Goal: Task Accomplishment & Management: Manage account settings

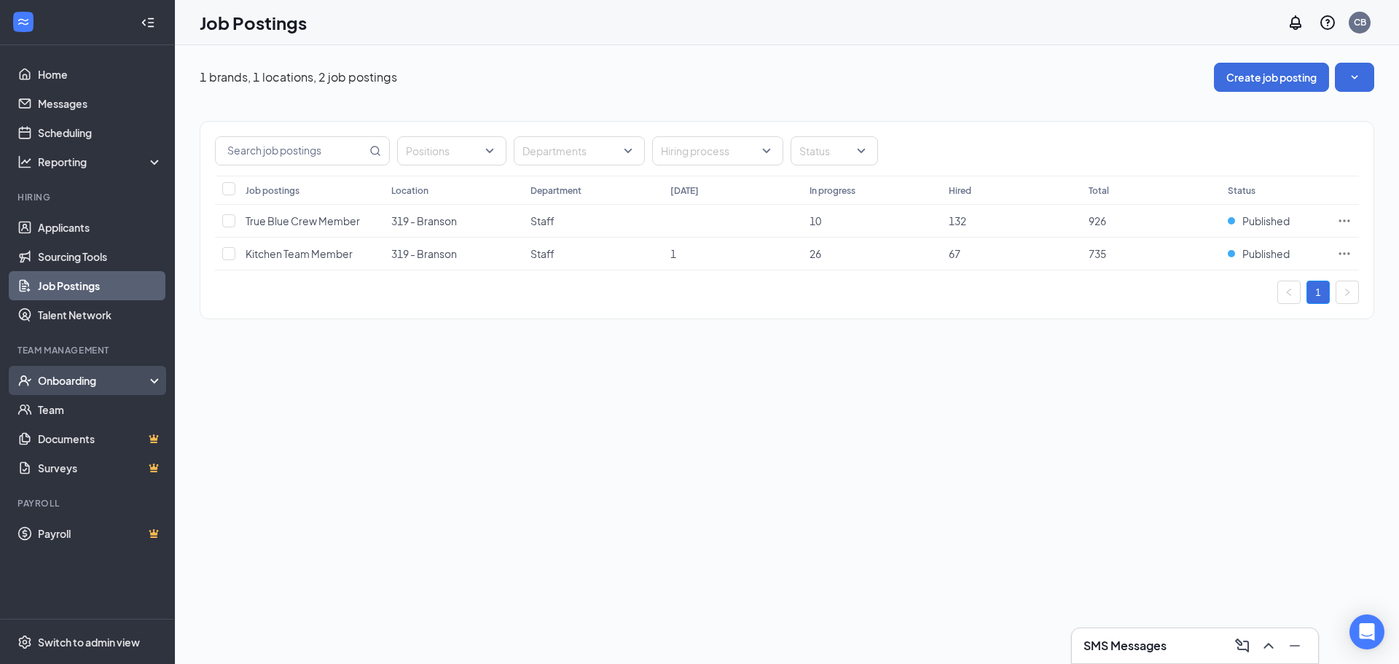
drag, startPoint x: 47, startPoint y: 382, endPoint x: 111, endPoint y: 385, distance: 64.2
click at [47, 382] on div "Onboarding" at bounding box center [94, 380] width 112 height 15
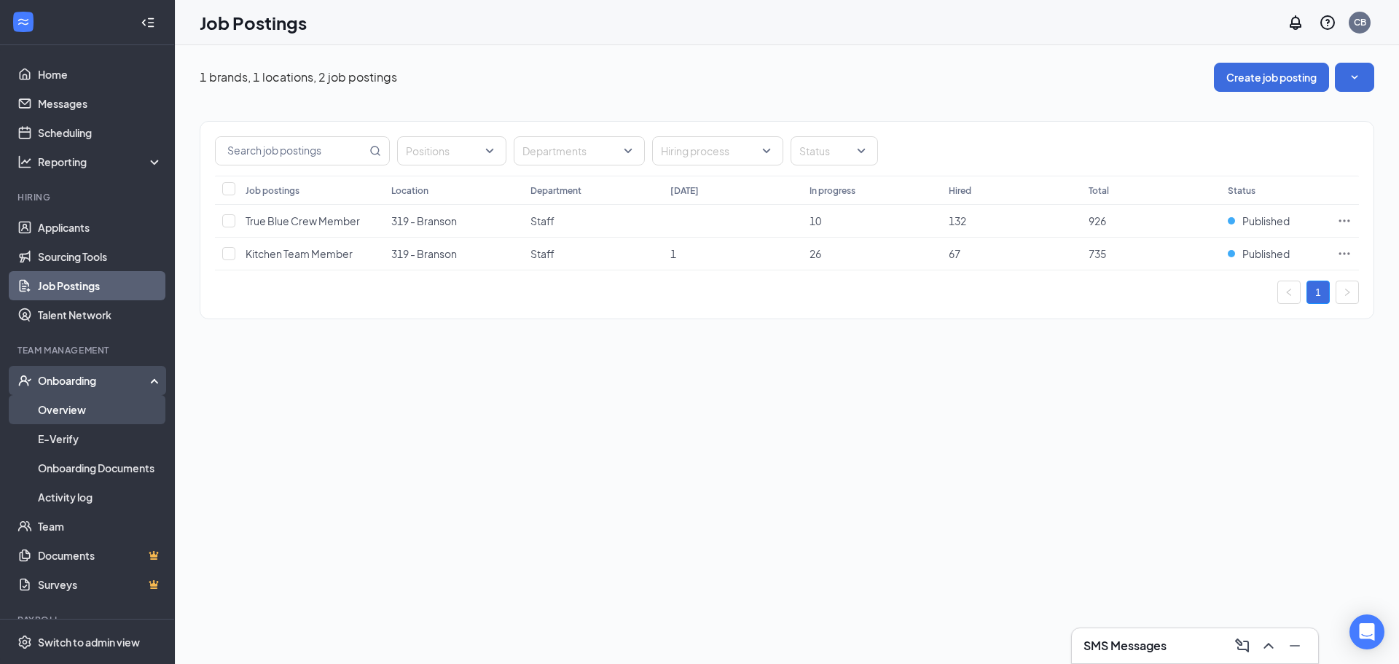
click at [65, 414] on link "Overview" at bounding box center [100, 409] width 125 height 29
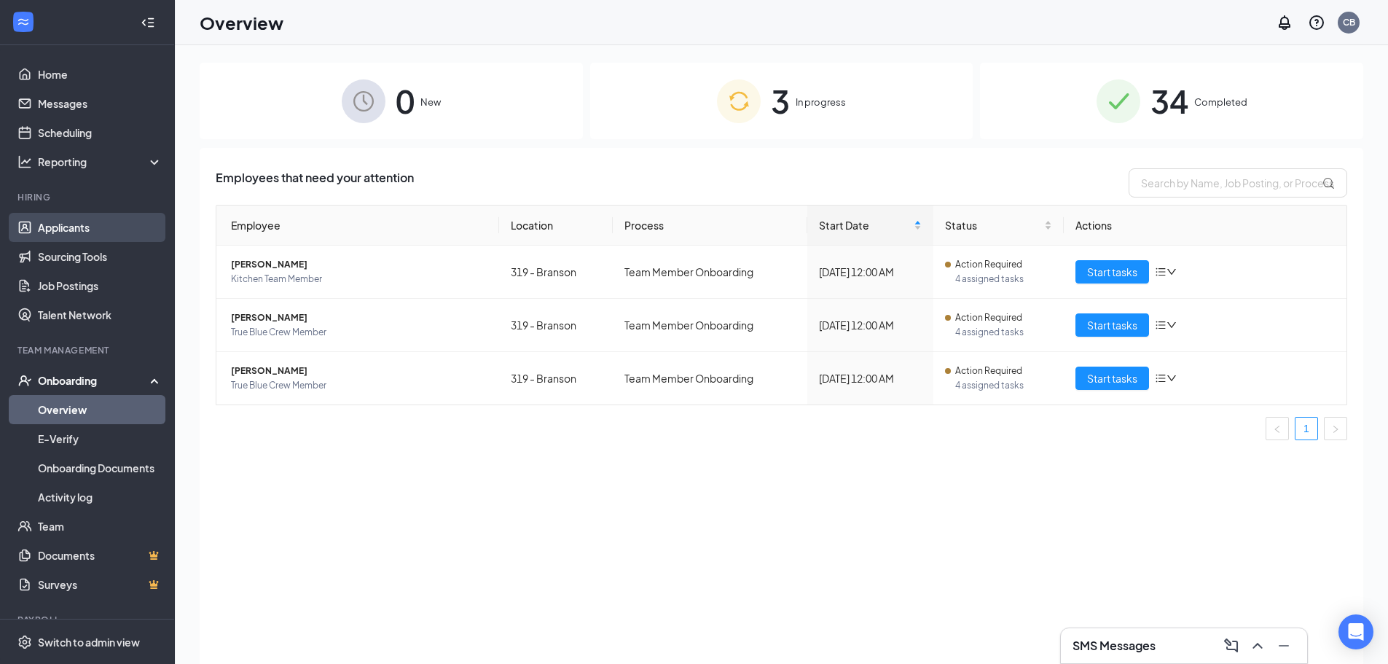
click at [63, 219] on link "Applicants" at bounding box center [100, 227] width 125 height 29
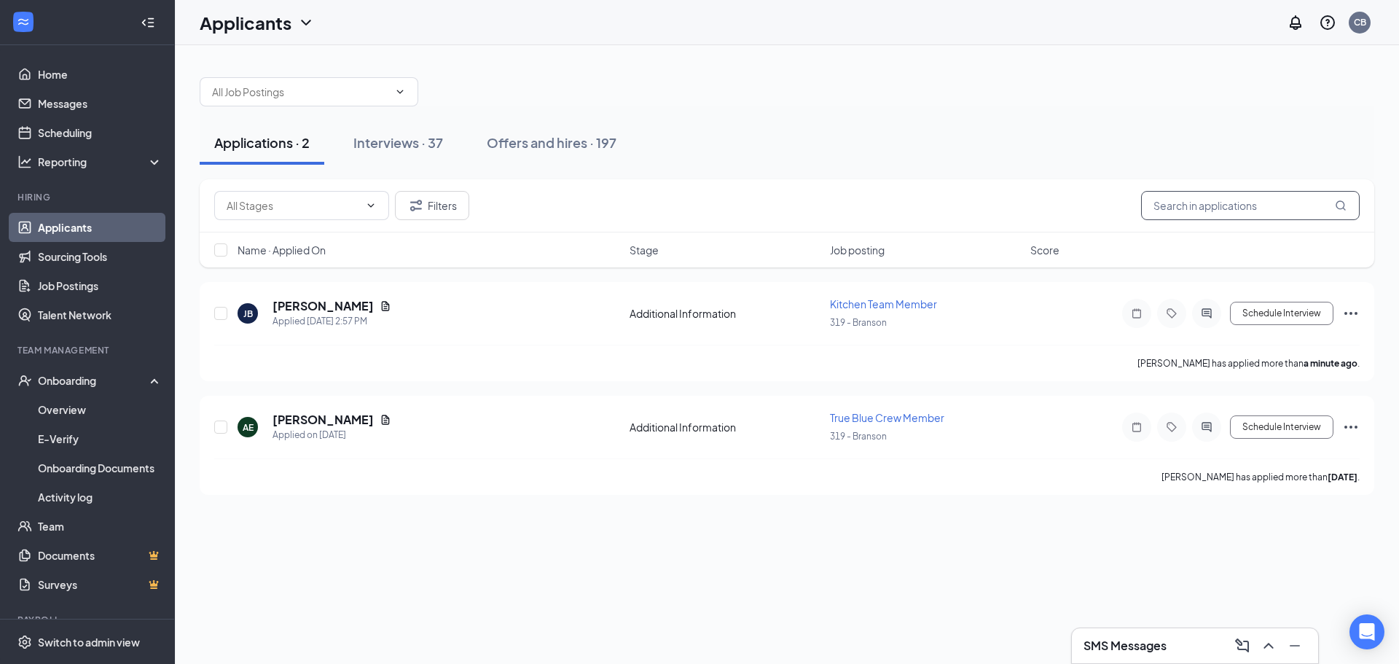
click at [1187, 208] on input "text" at bounding box center [1250, 205] width 219 height 29
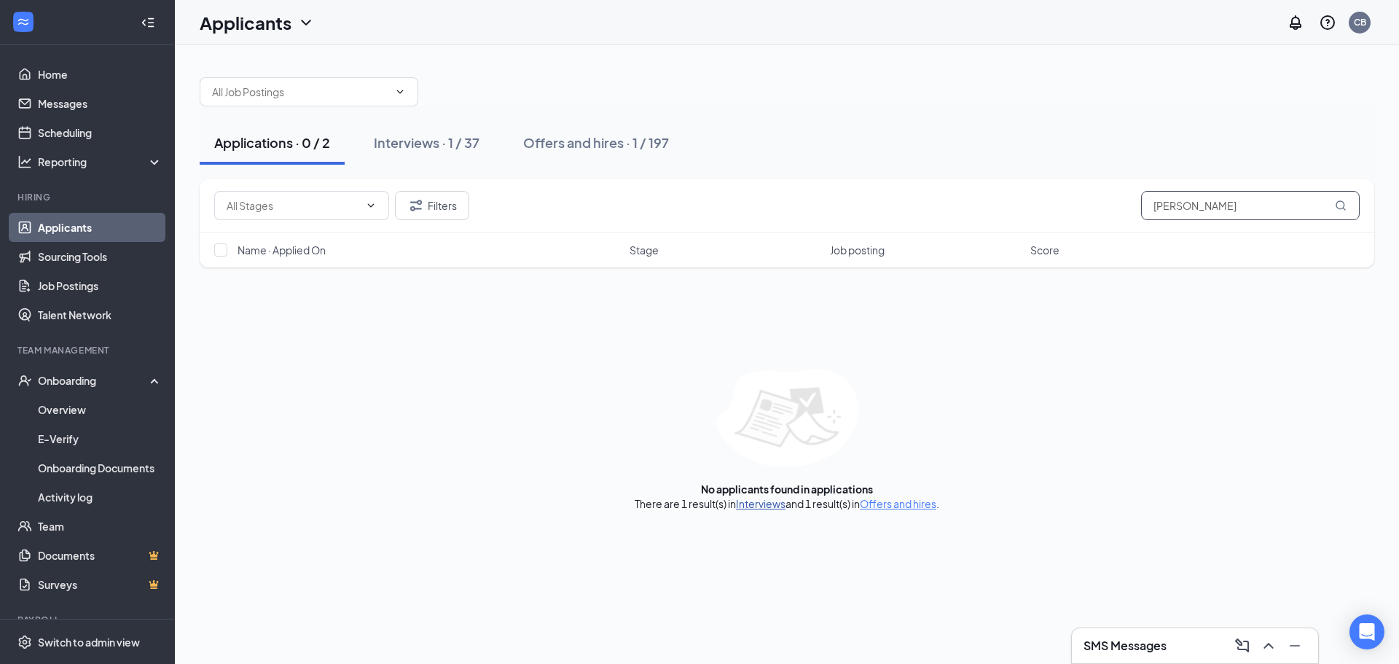
type input "[PERSON_NAME]"
click at [754, 506] on link "Interviews" at bounding box center [761, 503] width 50 height 13
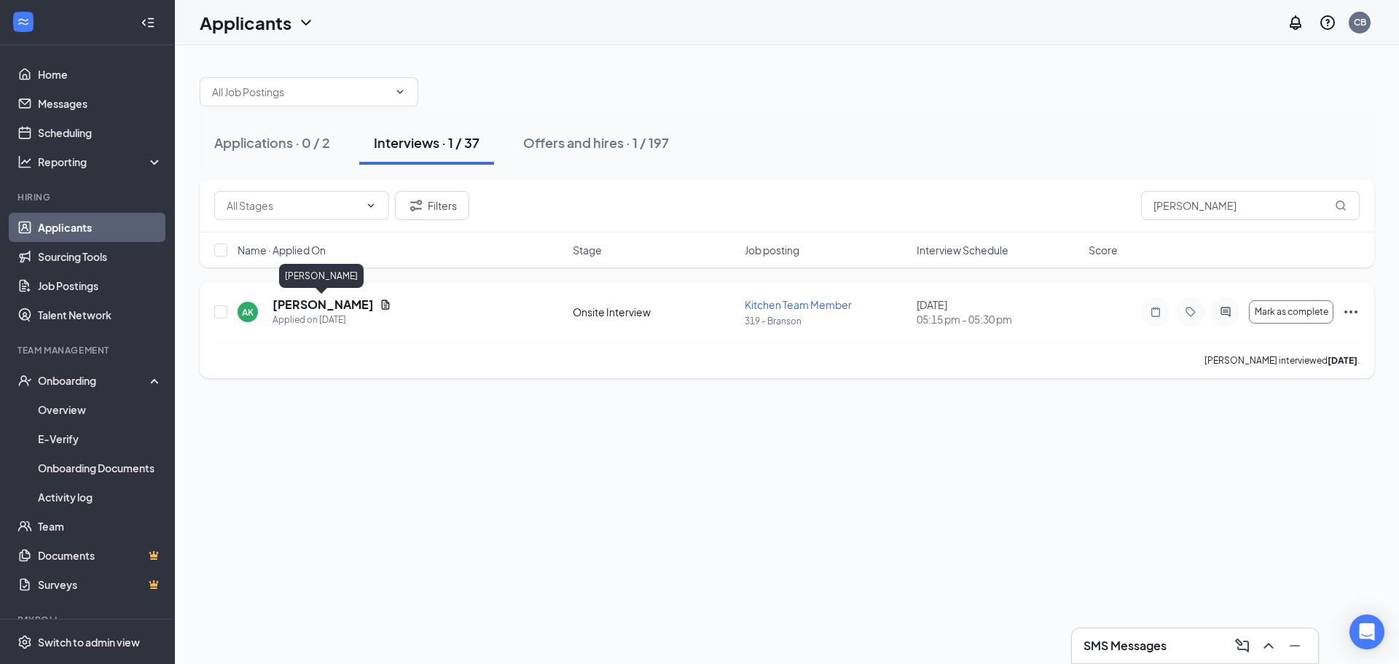
click at [314, 304] on h5 "[PERSON_NAME]" at bounding box center [322, 304] width 101 height 16
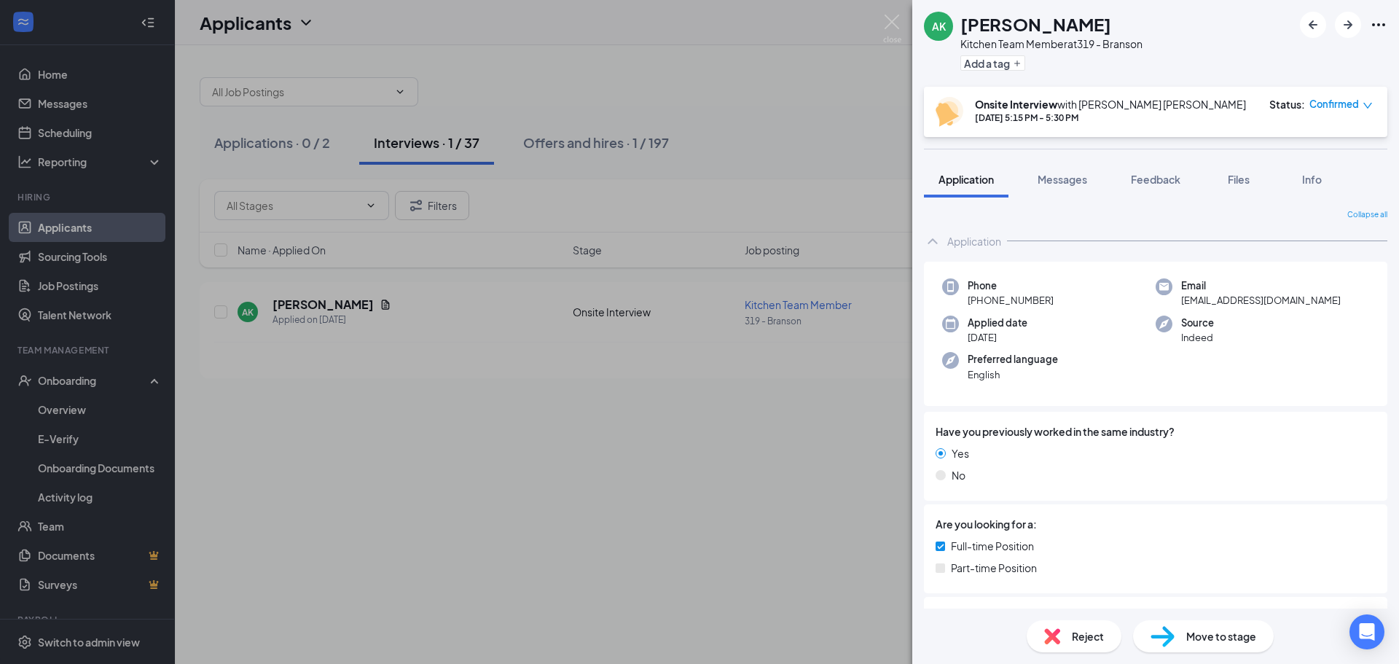
click at [1338, 104] on span "Confirmed" at bounding box center [1334, 104] width 50 height 15
click at [1217, 641] on span "Move to stage" at bounding box center [1221, 636] width 70 height 16
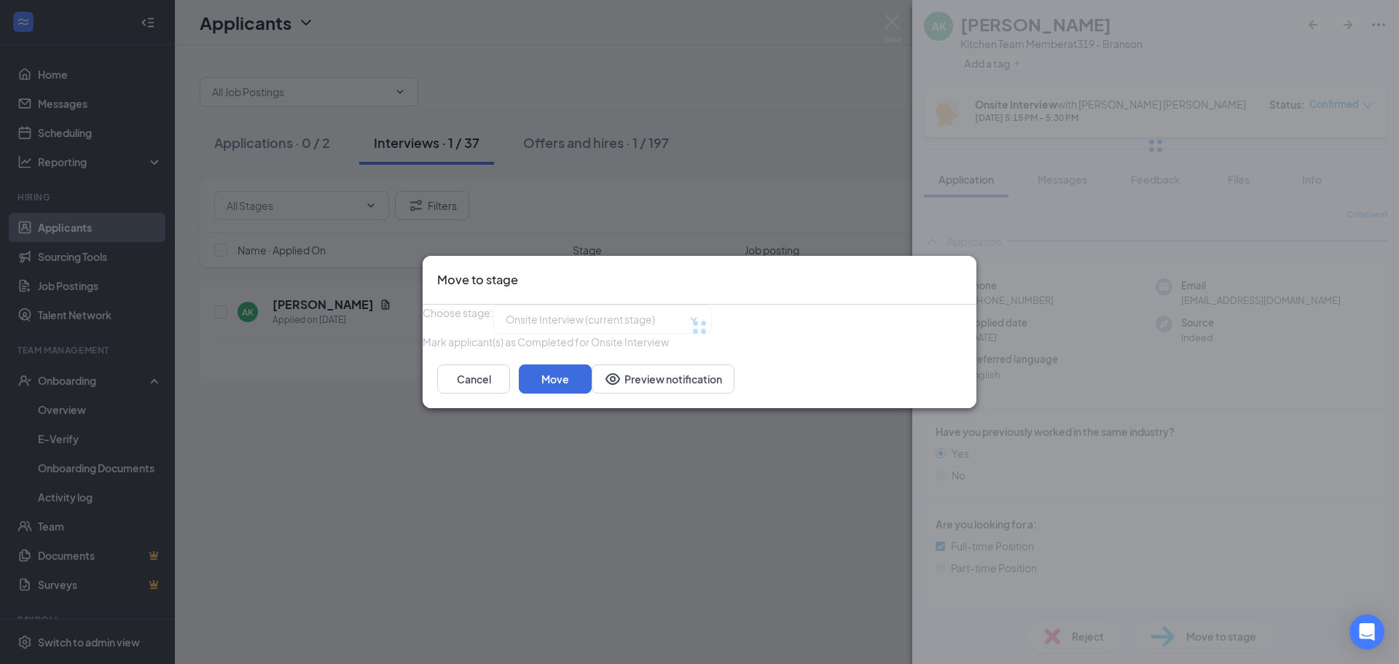
type input "Hiring Complete (final stage)"
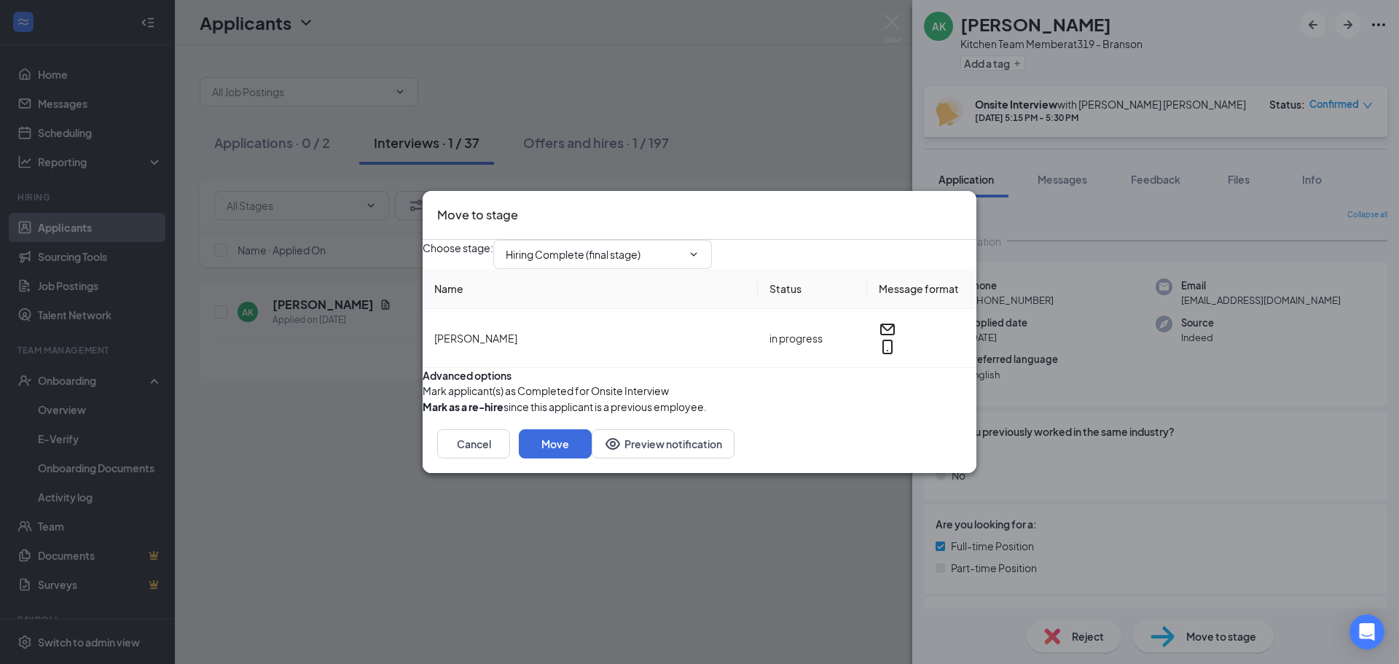
drag, startPoint x: 452, startPoint y: 425, endPoint x: 460, endPoint y: 425, distance: 8.0
click at [423, 414] on button "button" at bounding box center [423, 406] width 0 height 16
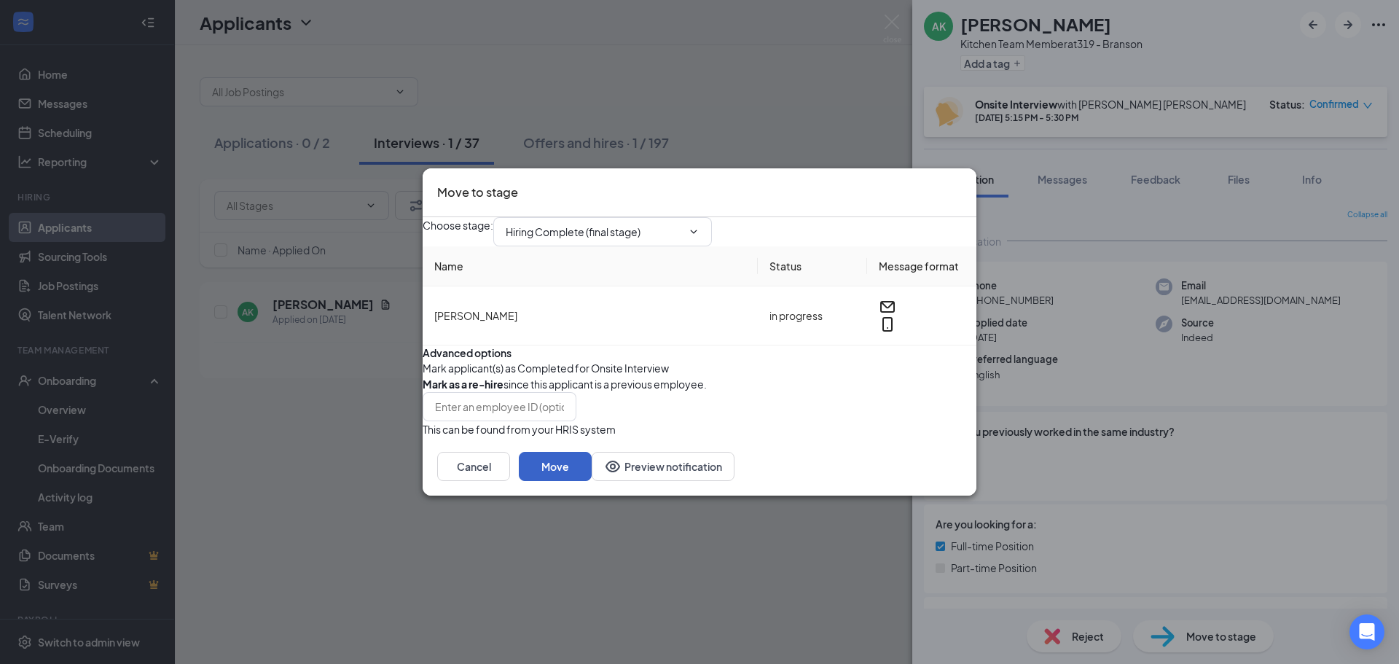
click at [592, 481] on button "Move" at bounding box center [555, 466] width 73 height 29
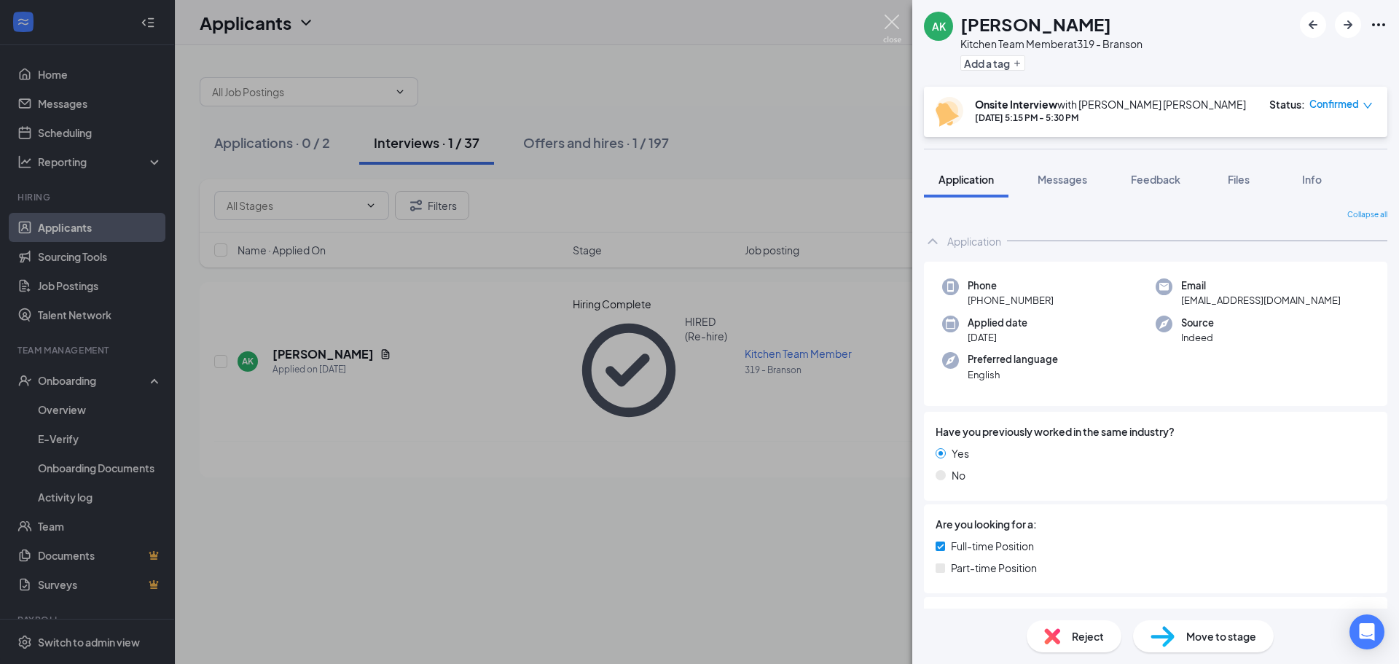
click at [895, 17] on img at bounding box center [892, 29] width 18 height 28
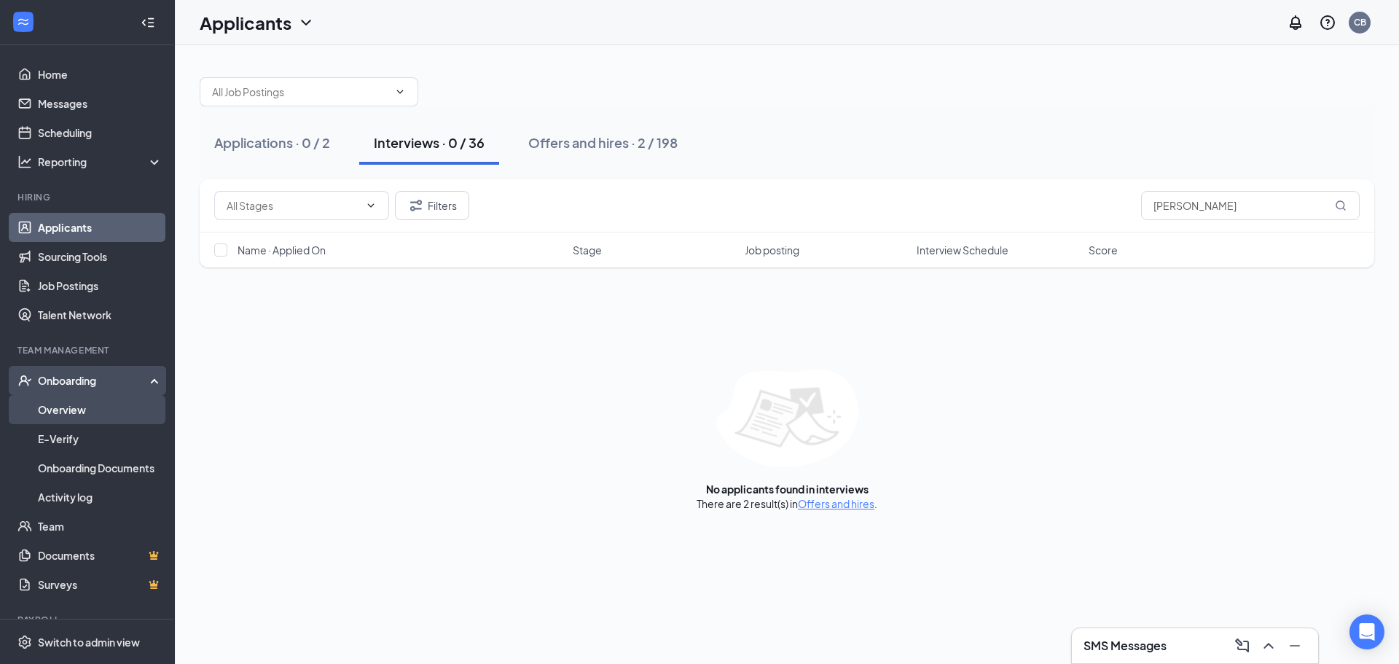
drag, startPoint x: 74, startPoint y: 410, endPoint x: 136, endPoint y: 398, distance: 63.9
click at [74, 410] on link "Overview" at bounding box center [100, 409] width 125 height 29
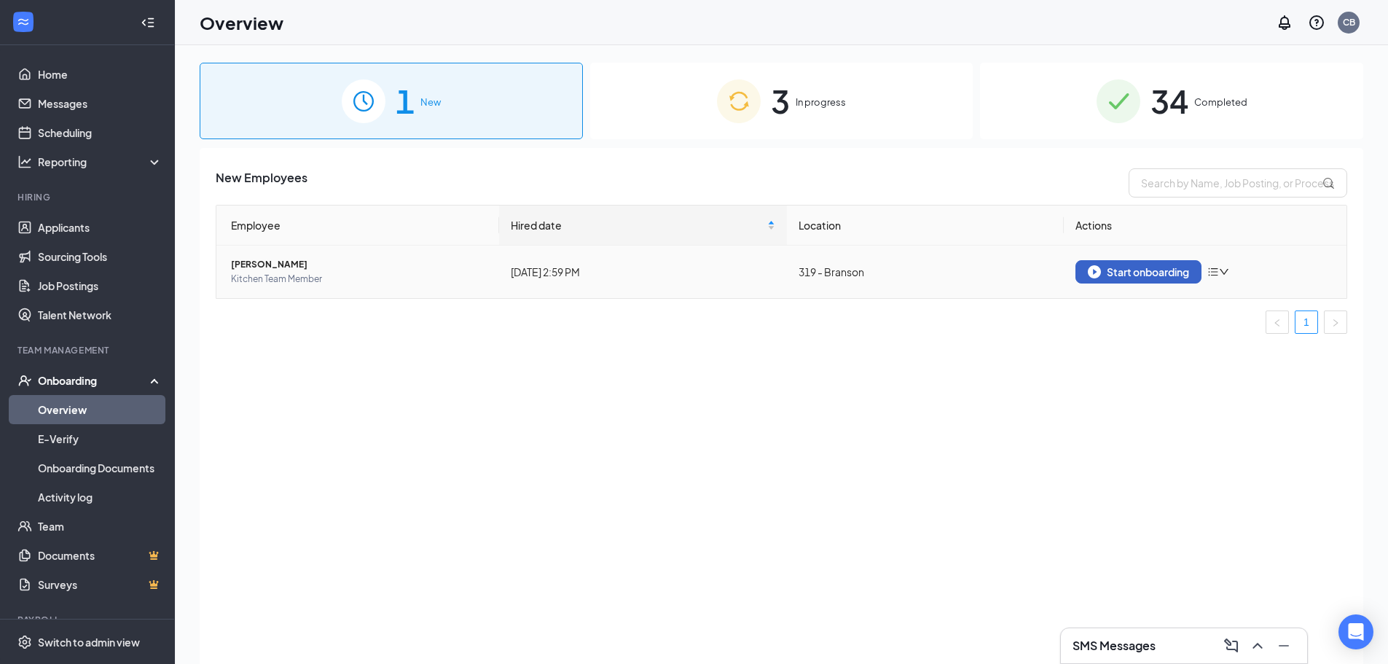
click at [1118, 275] on div "Start onboarding" at bounding box center [1138, 271] width 101 height 13
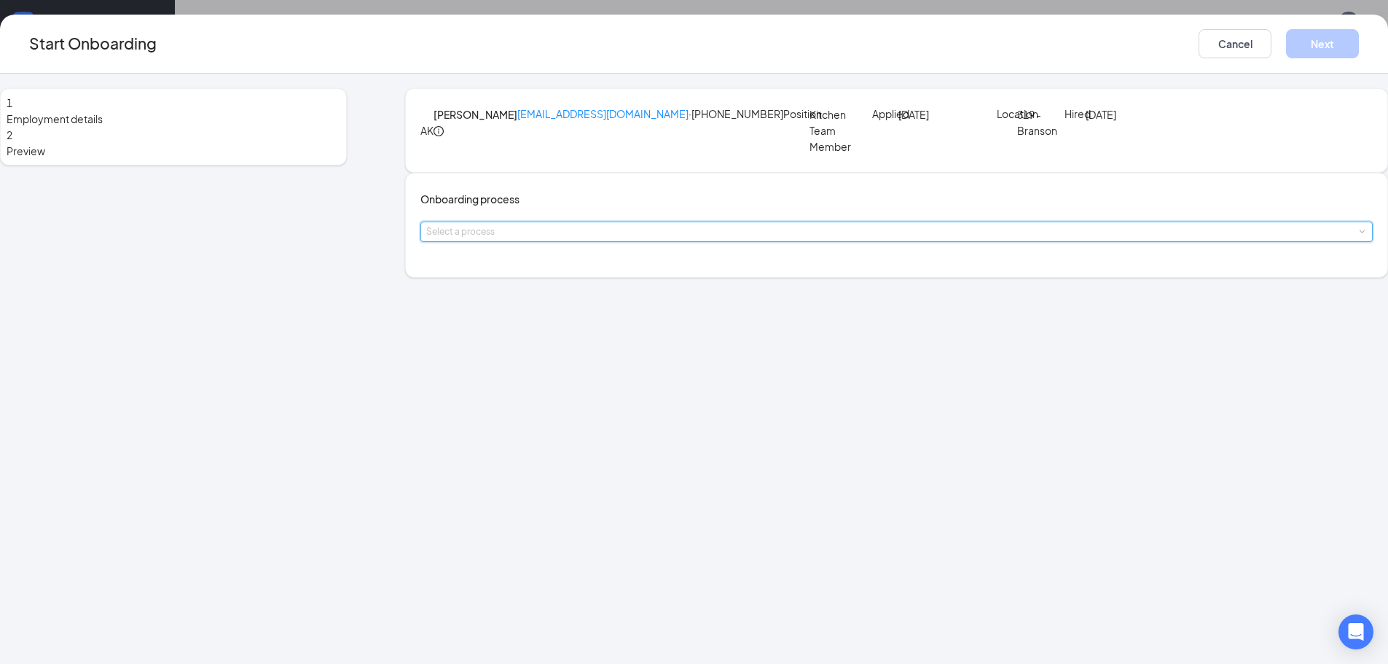
click at [712, 242] on div "Select a process" at bounding box center [896, 231] width 952 height 20
click at [592, 324] on span "Team Member Onboarding" at bounding box center [558, 325] width 129 height 13
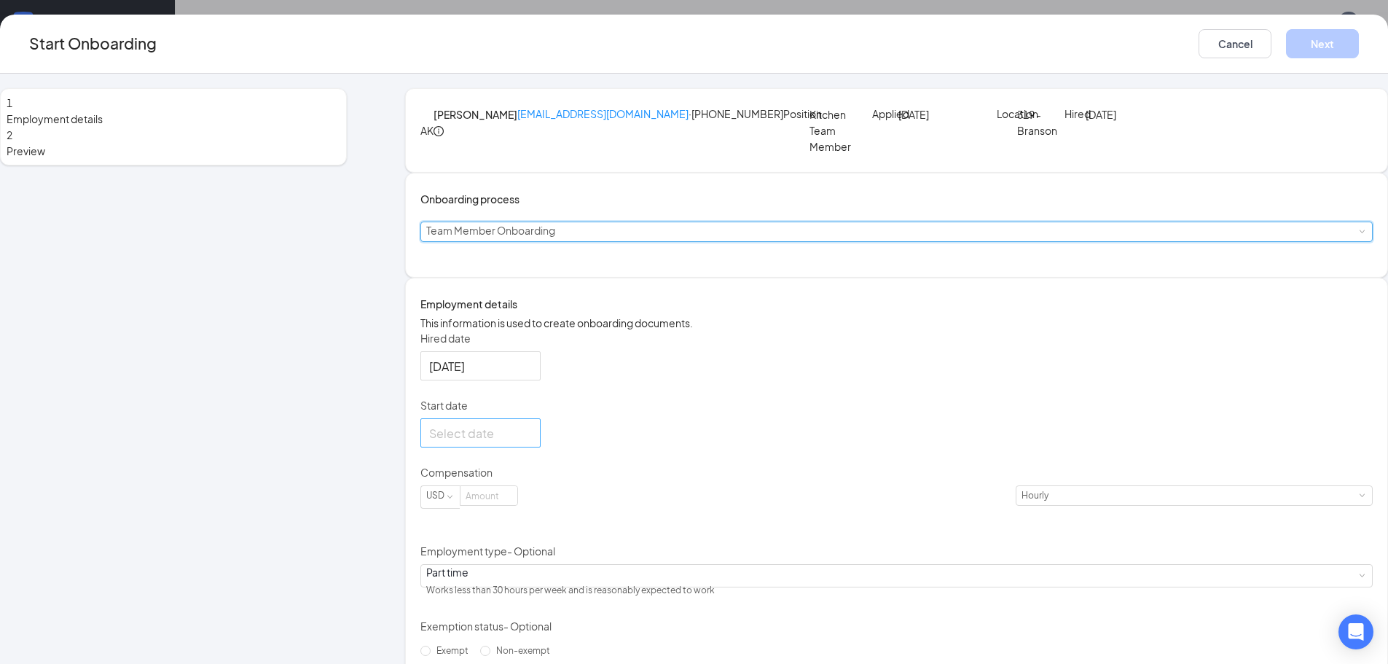
click at [532, 442] on div at bounding box center [480, 433] width 103 height 18
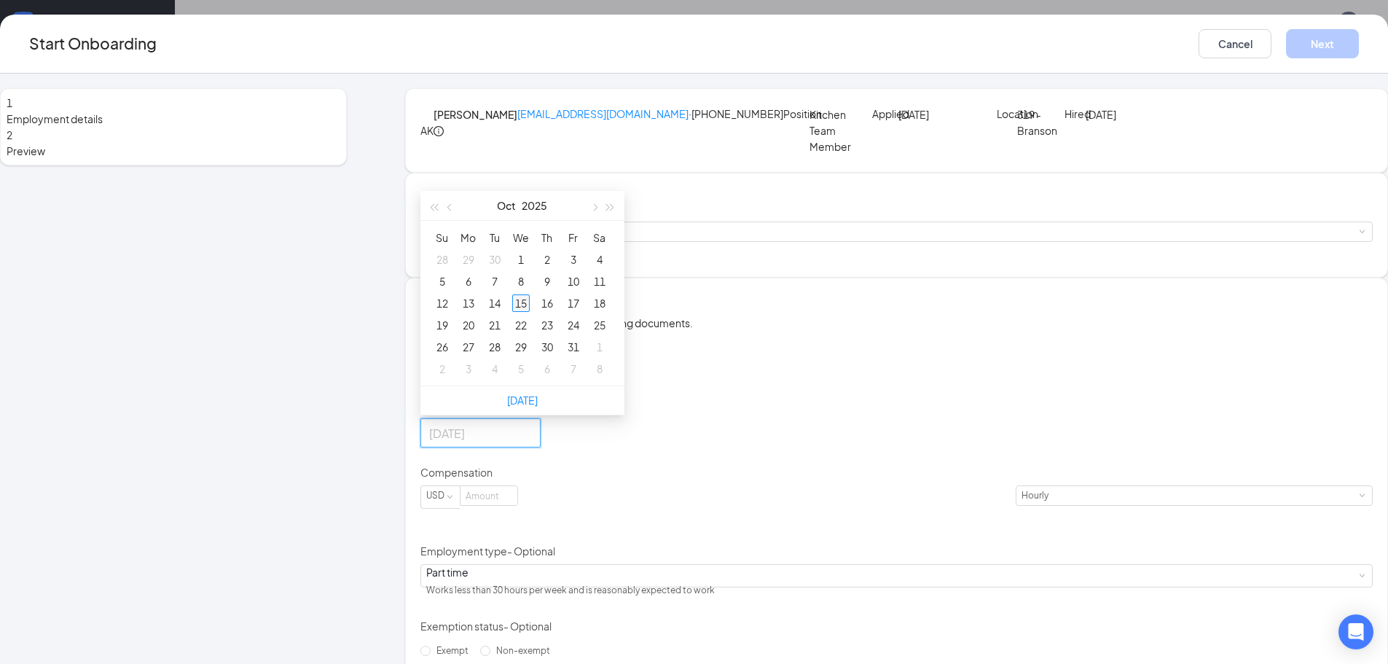
type input "[DATE]"
click at [530, 312] on div "15" at bounding box center [520, 302] width 17 height 17
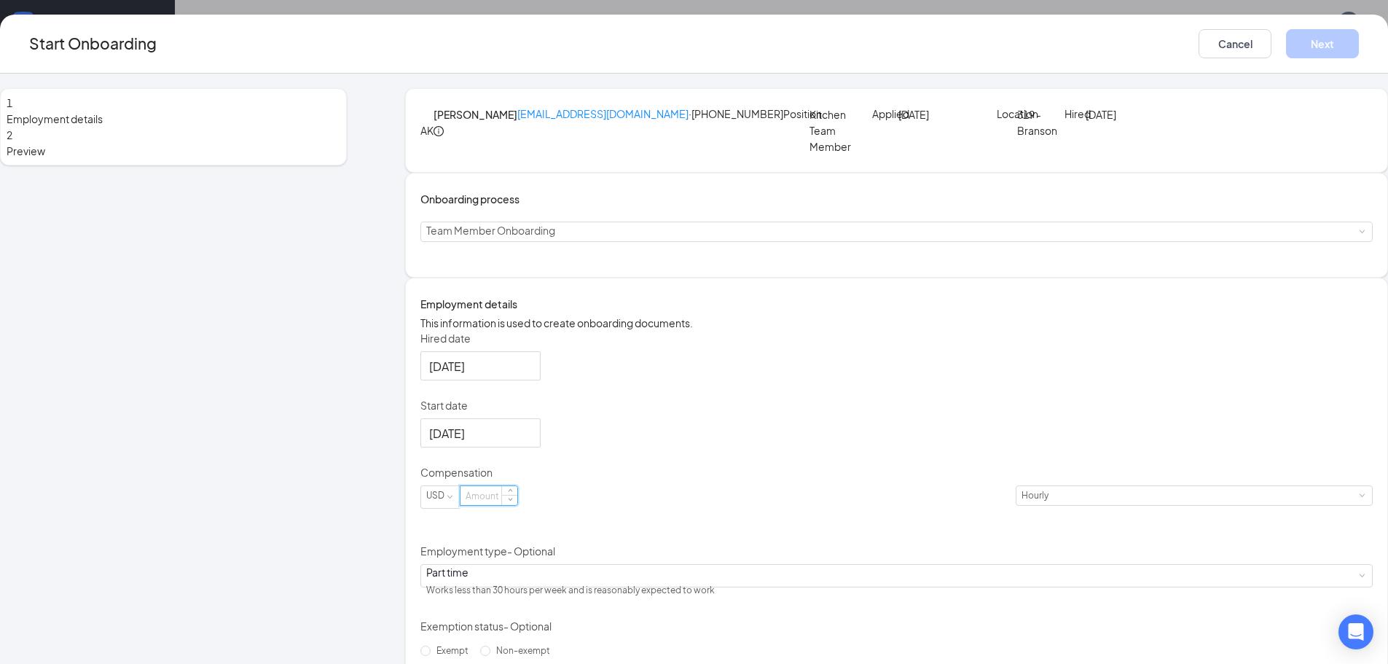
click at [517, 505] on input at bounding box center [488, 495] width 57 height 19
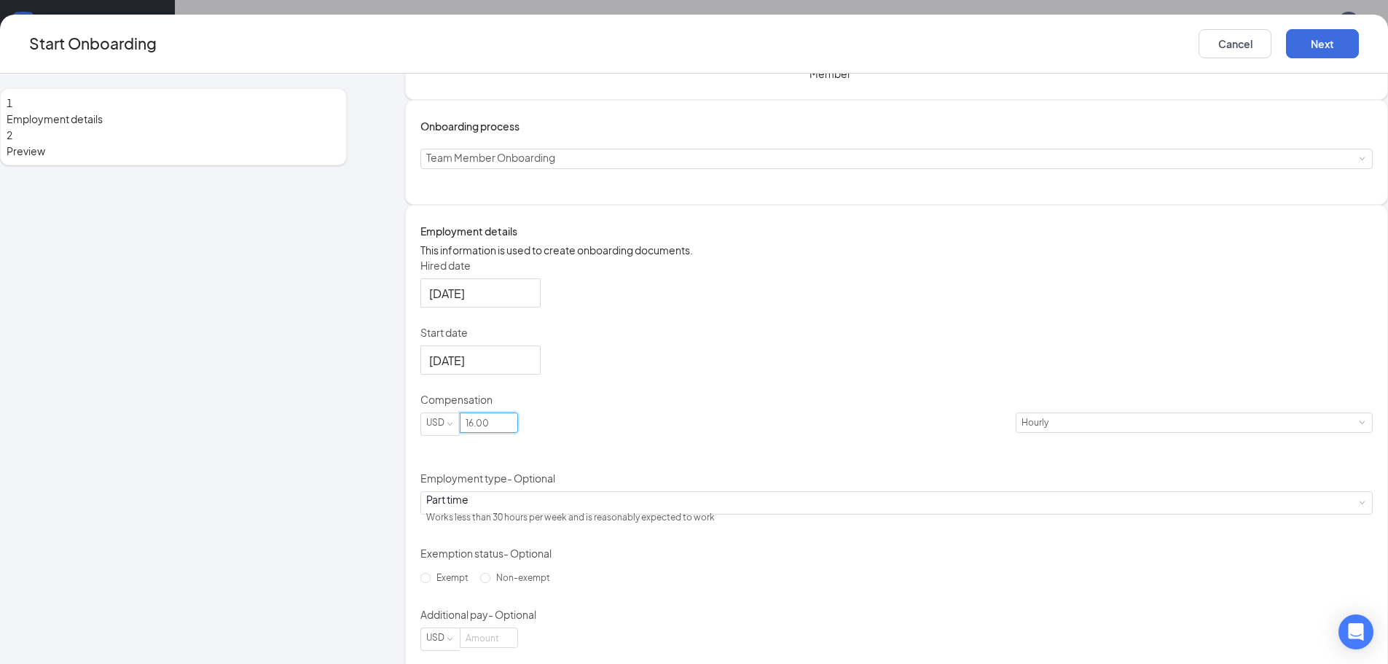
scroll to position [191, 0]
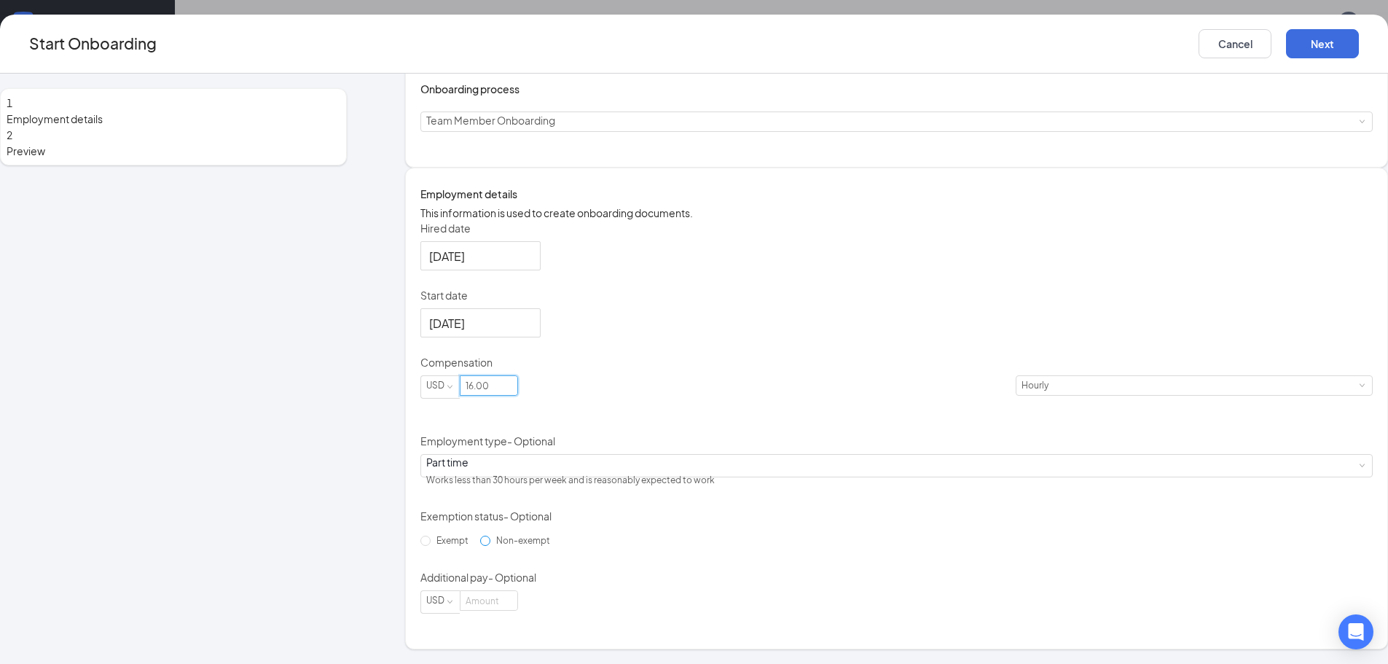
type input "16"
click at [487, 546] on input "Non-exempt" at bounding box center [485, 540] width 10 height 10
radio input "true"
click at [1286, 47] on button "Next" at bounding box center [1322, 43] width 73 height 29
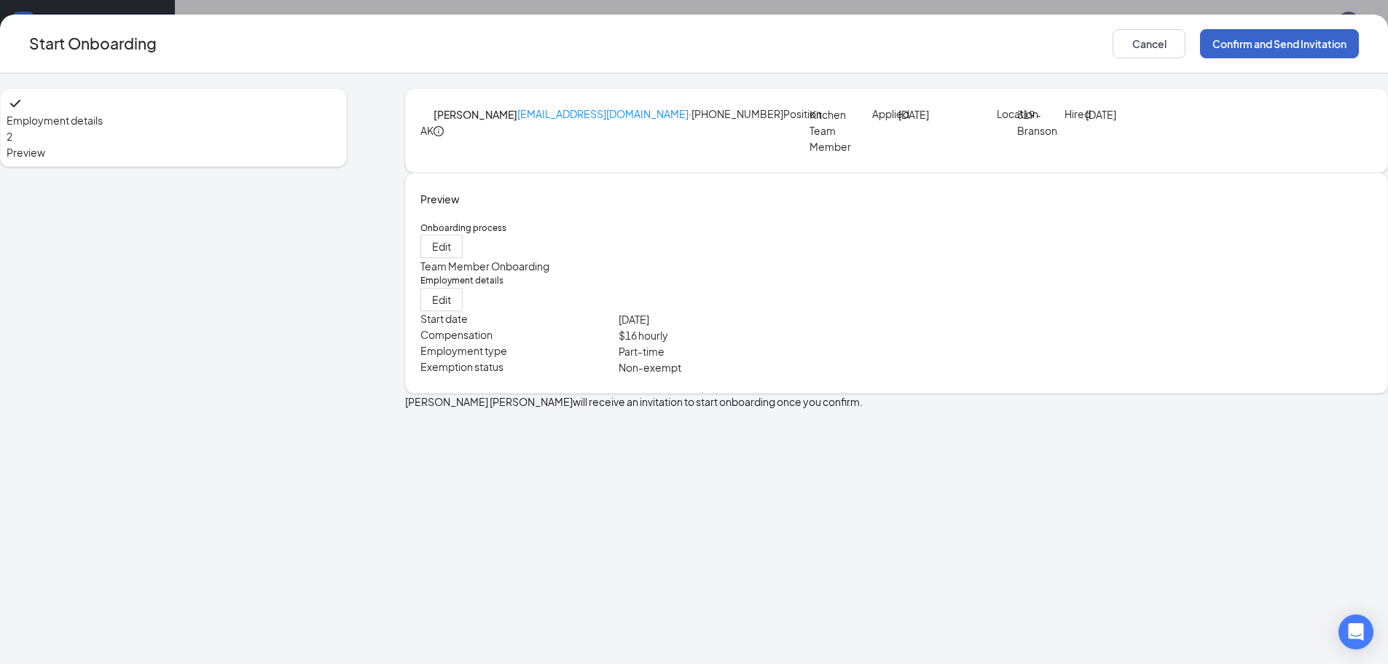
click at [1200, 49] on button "Confirm and Send Invitation" at bounding box center [1279, 43] width 159 height 29
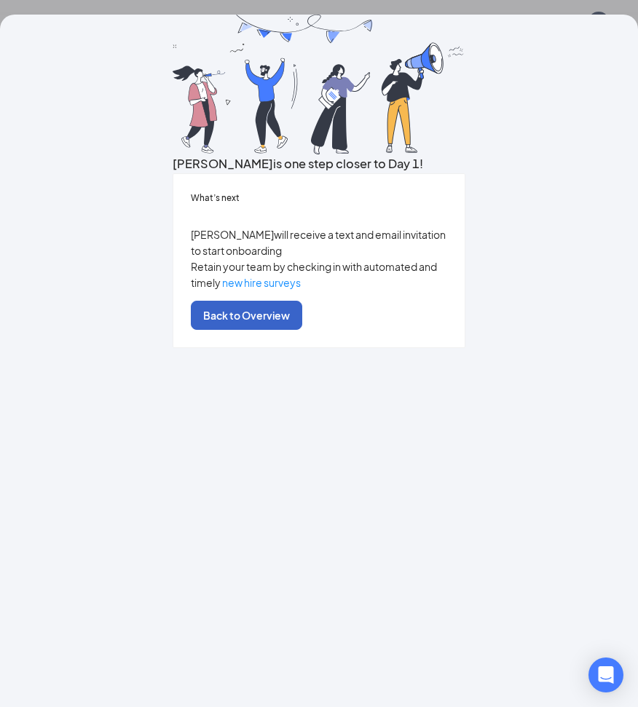
click at [302, 330] on button "Back to Overview" at bounding box center [246, 315] width 111 height 29
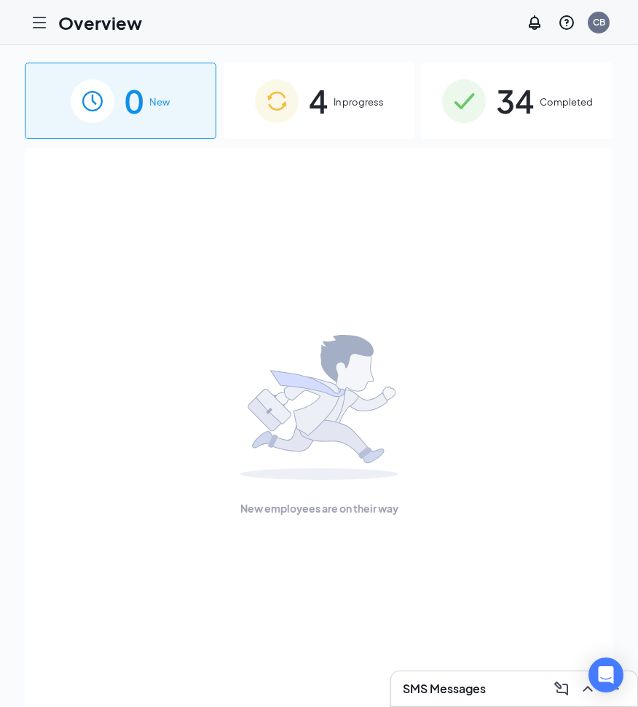
click at [317, 100] on span "4" at bounding box center [318, 101] width 19 height 50
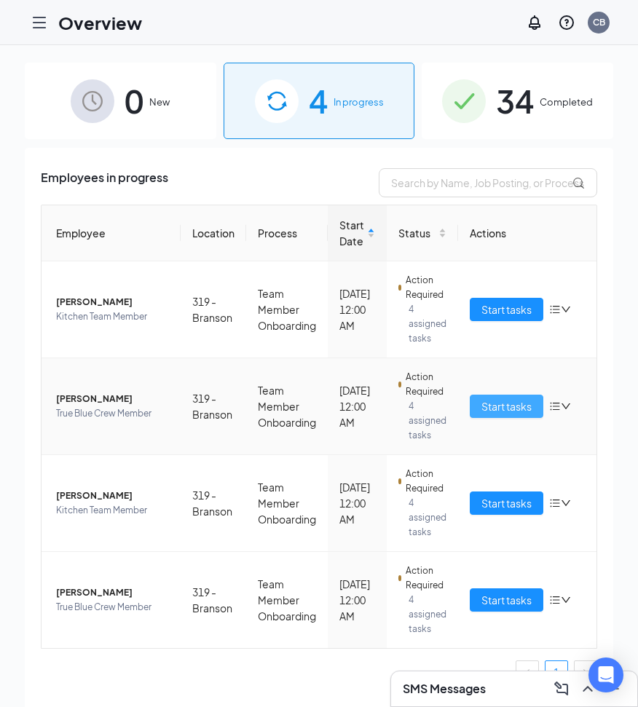
click at [487, 412] on span "Start tasks" at bounding box center [507, 406] width 50 height 16
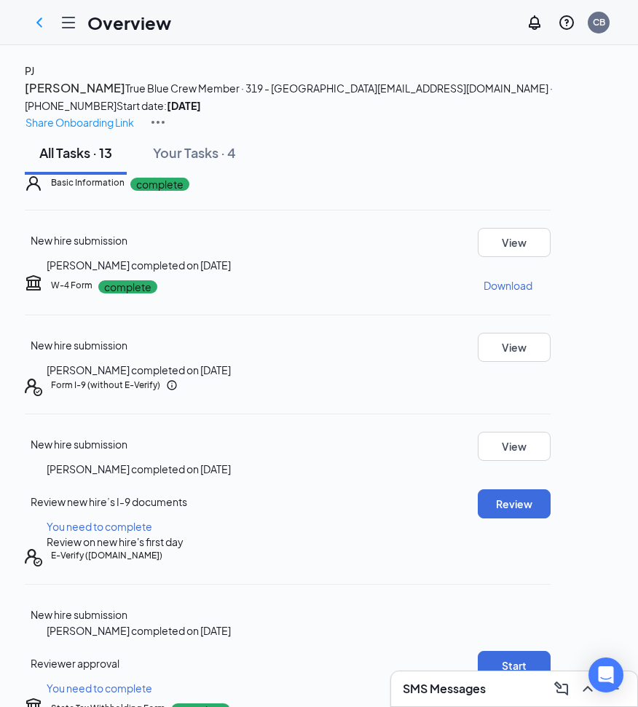
drag, startPoint x: 36, startPoint y: 21, endPoint x: 631, endPoint y: 119, distance: 602.5
click at [37, 22] on icon "ChevronLeft" at bounding box center [39, 22] width 17 height 17
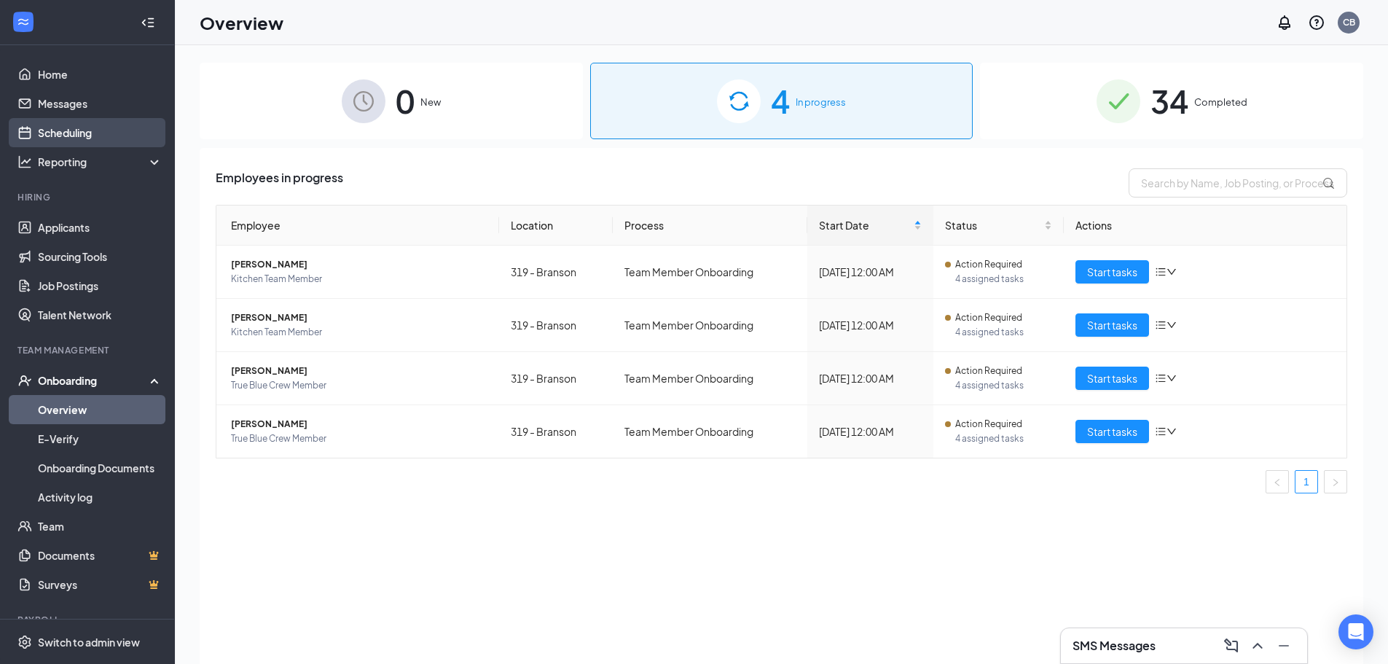
drag, startPoint x: 54, startPoint y: 132, endPoint x: 80, endPoint y: 126, distance: 26.9
click at [54, 132] on link "Scheduling" at bounding box center [100, 132] width 125 height 29
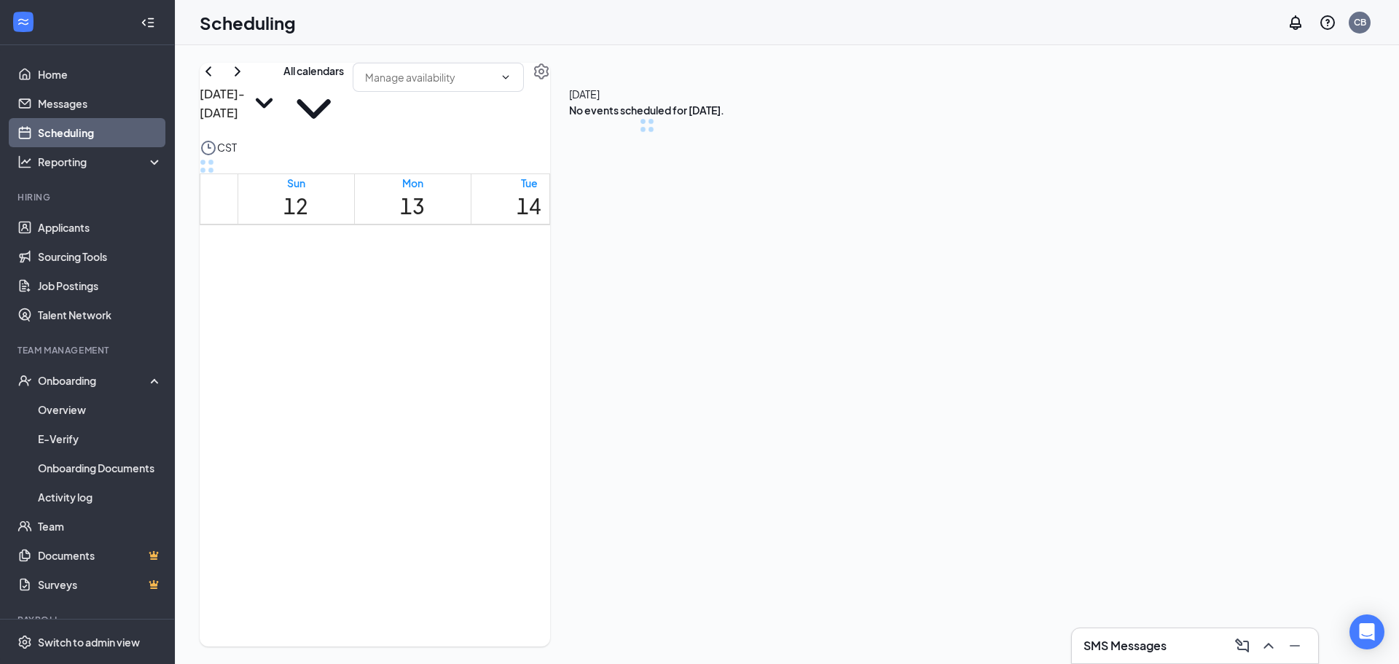
scroll to position [716, 0]
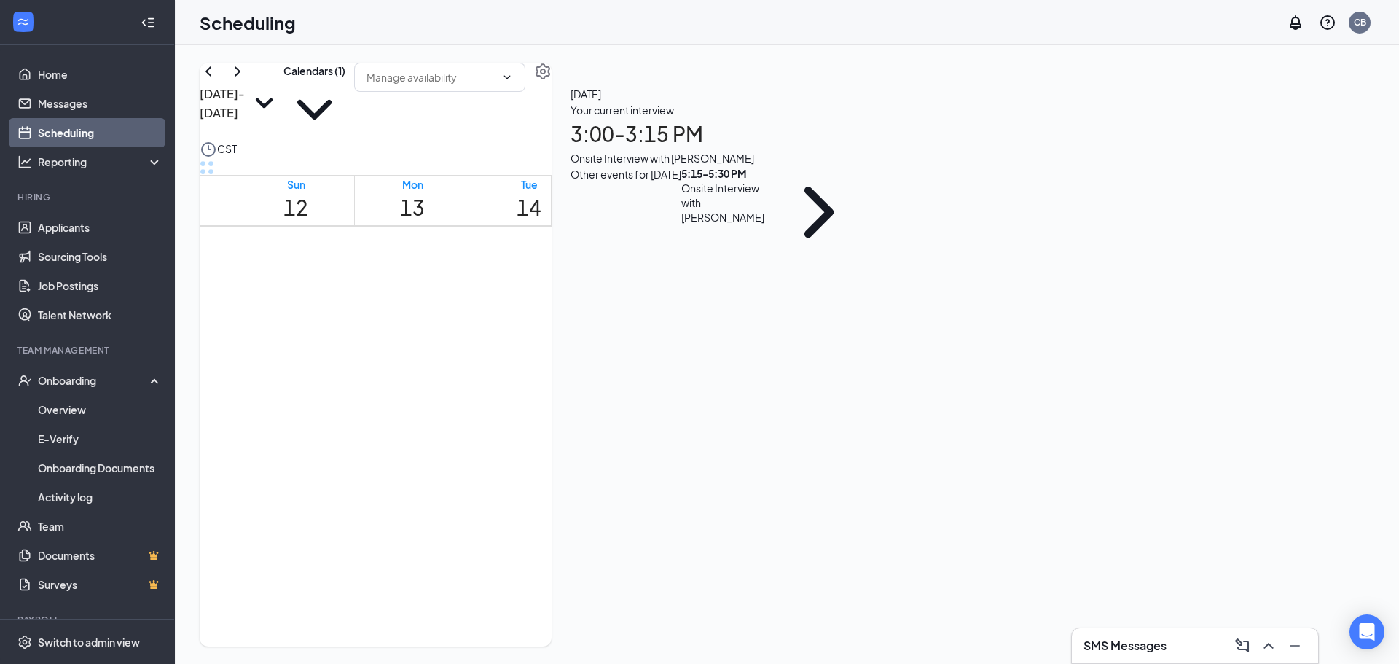
click at [865, 150] on h1 "3:00 - 3:15 PM" at bounding box center [717, 134] width 294 height 32
click at [800, 297] on h3 "[PERSON_NAME]" at bounding box center [723, 306] width 153 height 19
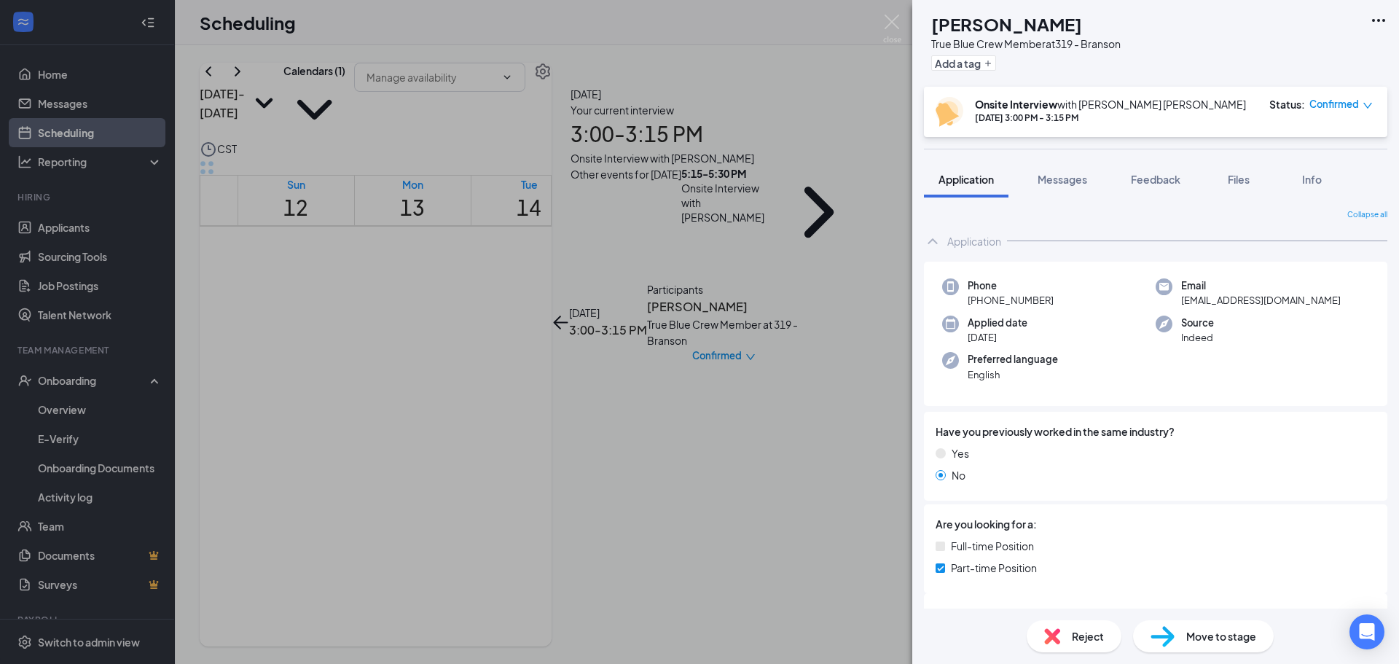
scroll to position [95, 0]
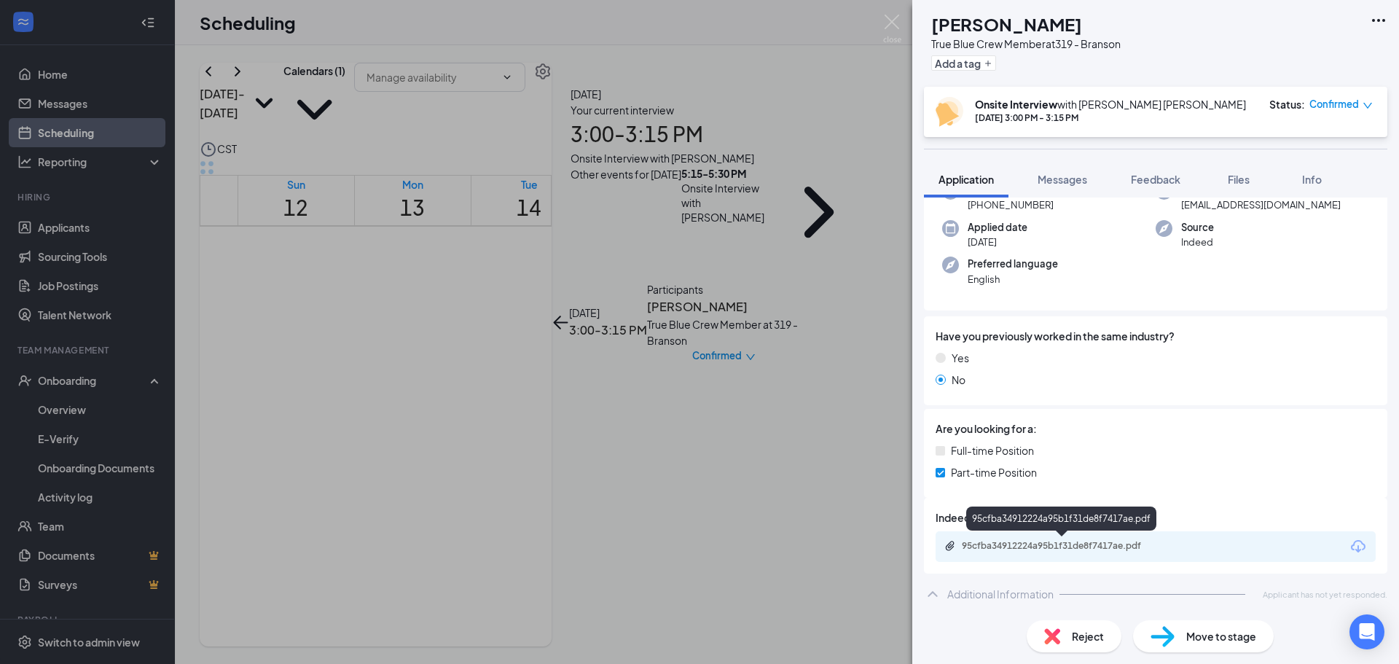
click at [1153, 549] on div "95cfba34912224a95b1f31de8f7417ae.pdf" at bounding box center [1064, 546] width 204 height 12
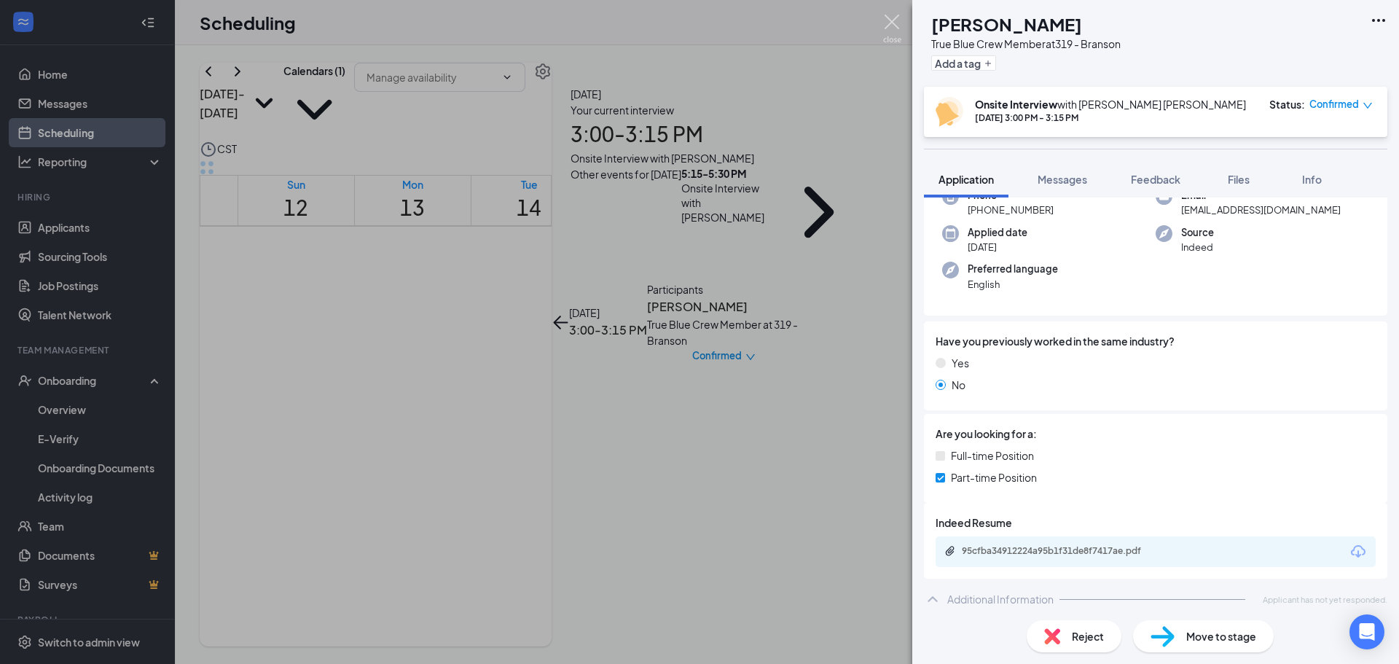
click at [891, 20] on img at bounding box center [892, 29] width 18 height 28
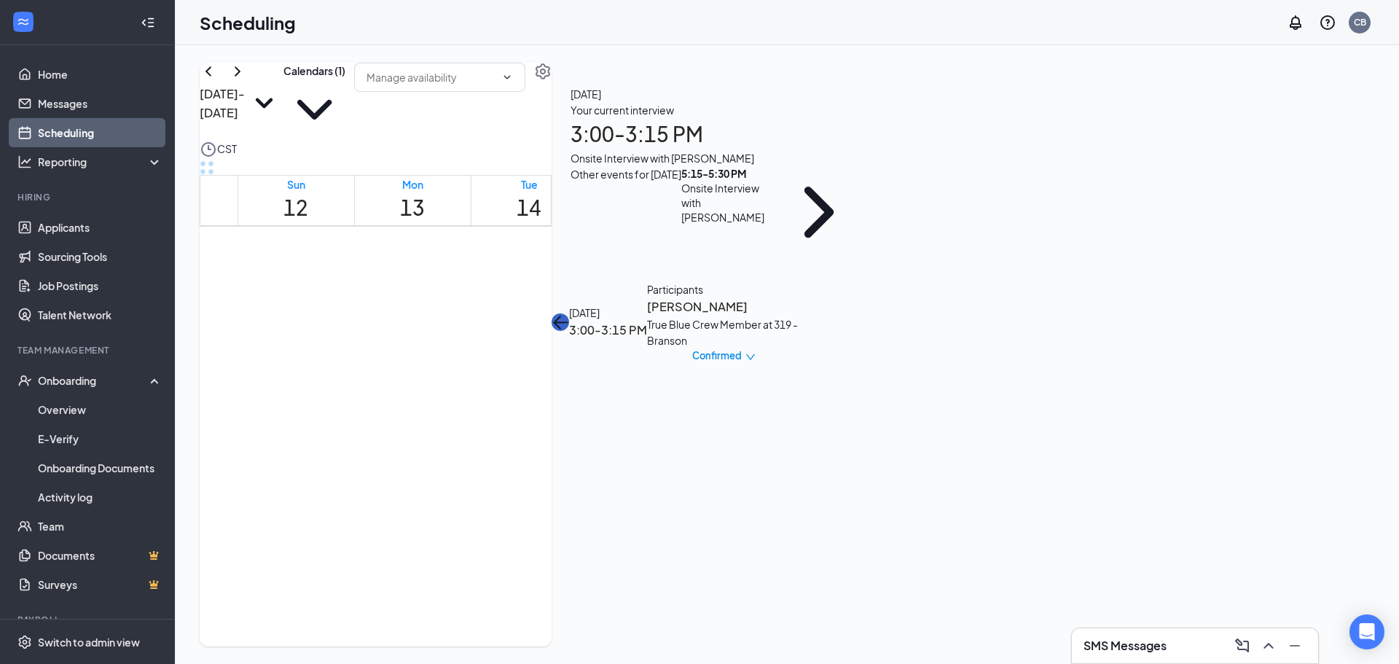
drag, startPoint x: 1131, startPoint y: 87, endPoint x: 1398, endPoint y: 192, distance: 286.5
click at [569, 313] on icon "ArrowLeft" at bounding box center [559, 321] width 17 height 17
click at [773, 181] on div "5:15 - 5:30 PM" at bounding box center [727, 173] width 92 height 15
click at [800, 297] on h3 "[PERSON_NAME]" at bounding box center [723, 306] width 153 height 19
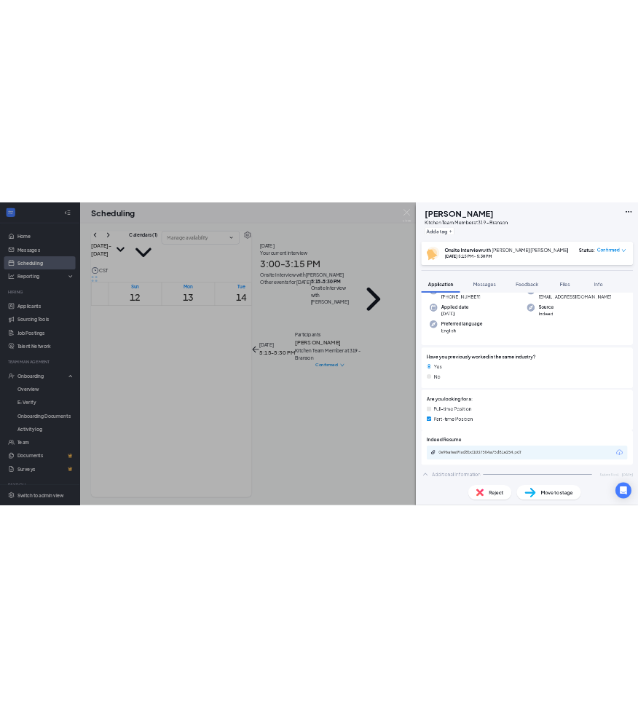
scroll to position [291, 0]
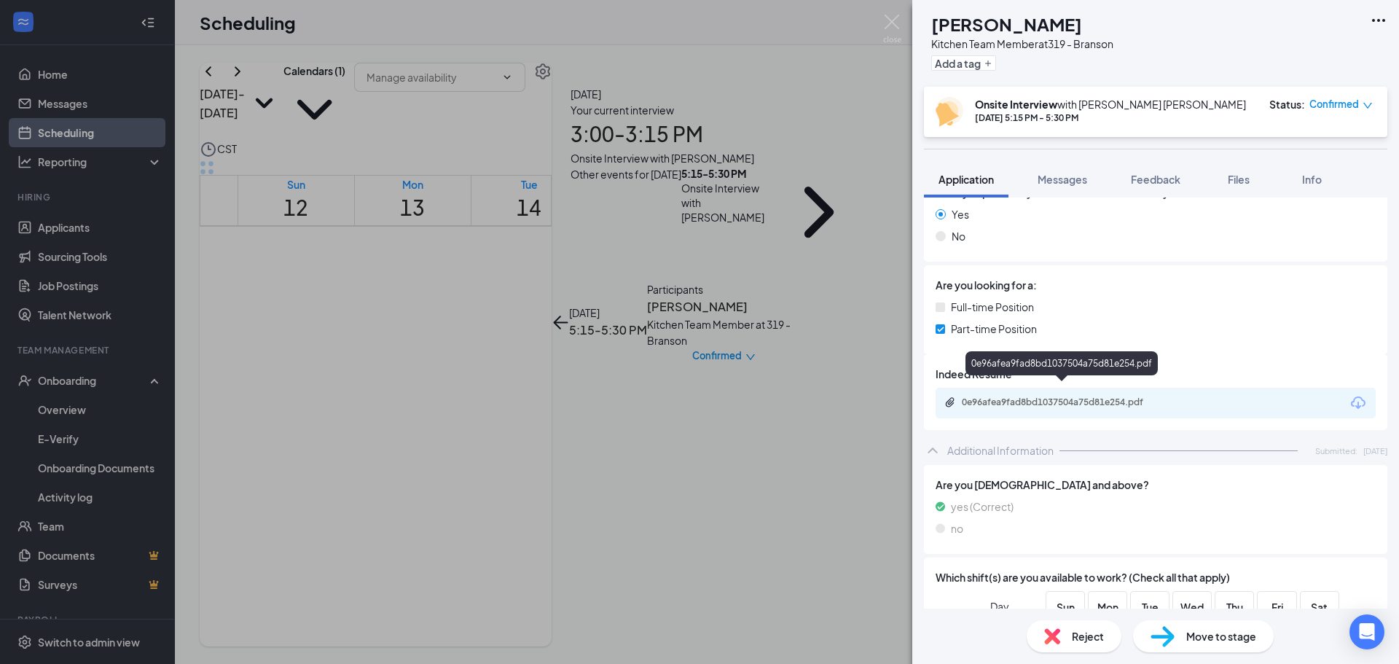
click at [1045, 396] on div "0e96afea9fad8bd1037504a75d81e254.pdf" at bounding box center [1062, 403] width 236 height 14
drag, startPoint x: 886, startPoint y: 21, endPoint x: 927, endPoint y: 19, distance: 40.9
click at [886, 22] on img at bounding box center [892, 29] width 18 height 28
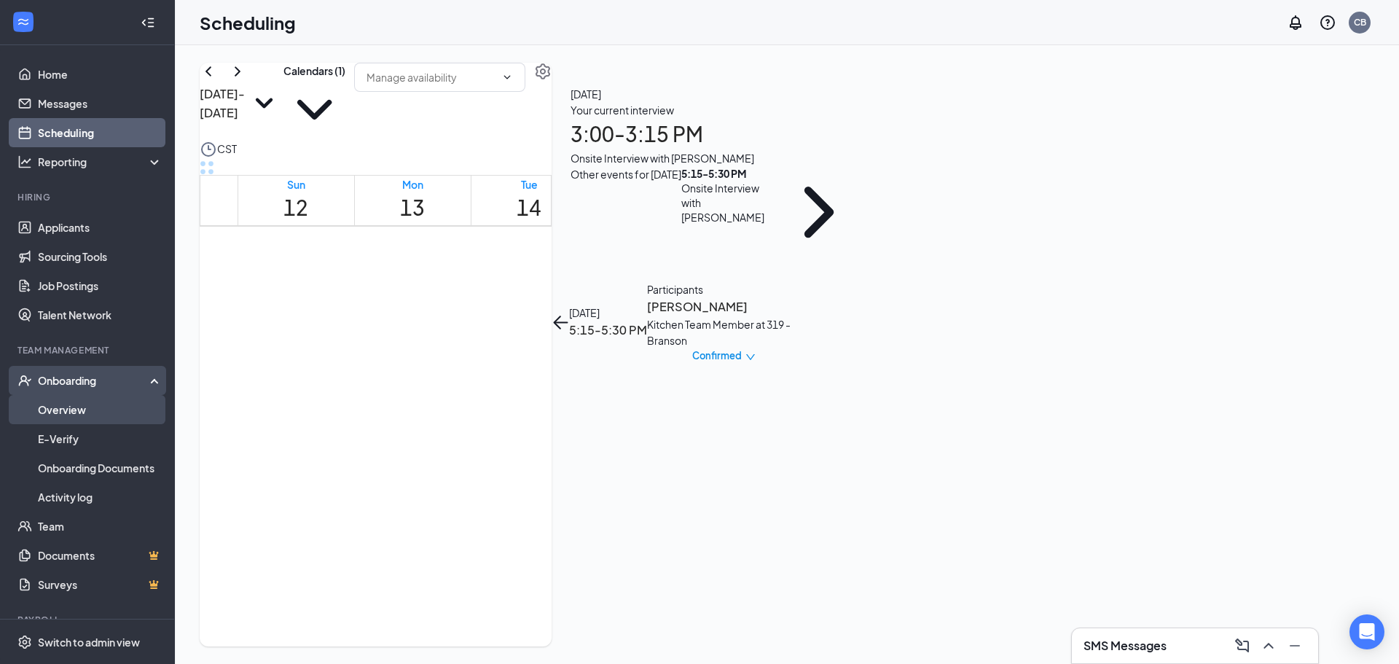
drag, startPoint x: 55, startPoint y: 412, endPoint x: 78, endPoint y: 410, distance: 22.6
click at [55, 412] on link "Overview" at bounding box center [100, 409] width 125 height 29
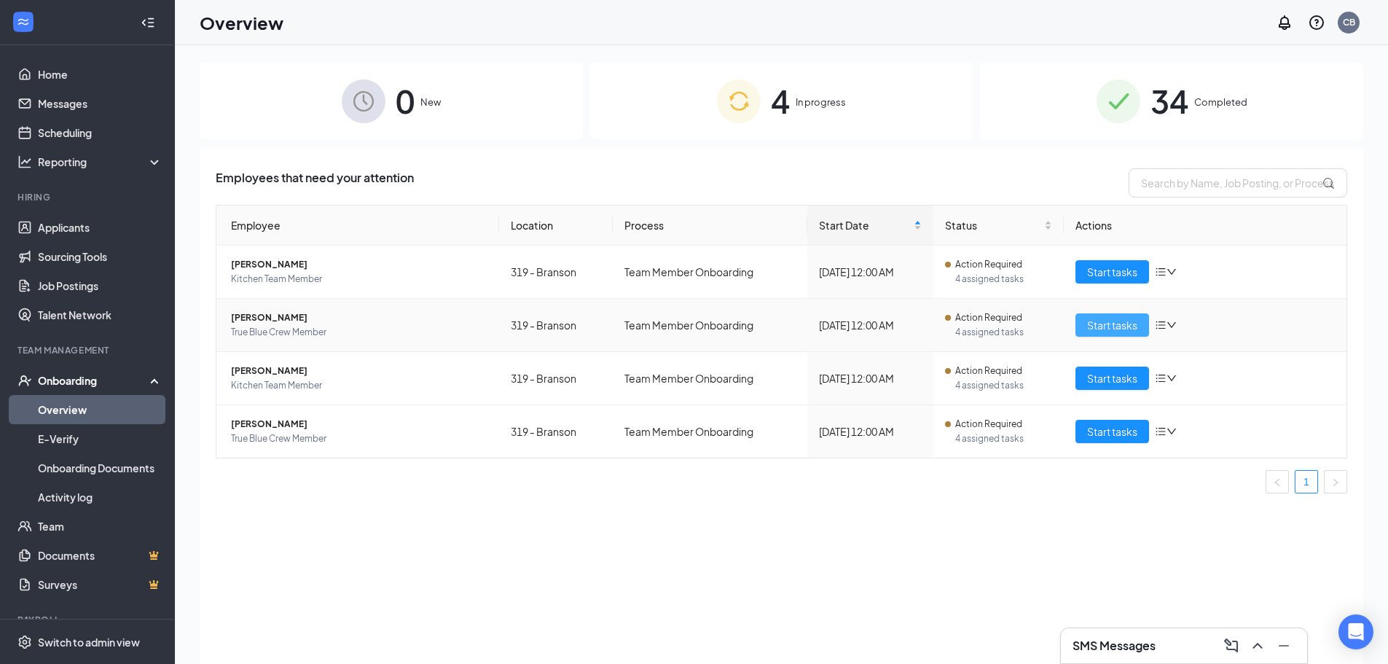
click at [1123, 339] on td "Start tasks" at bounding box center [1205, 325] width 283 height 53
click at [1107, 320] on span "Start tasks" at bounding box center [1112, 325] width 50 height 16
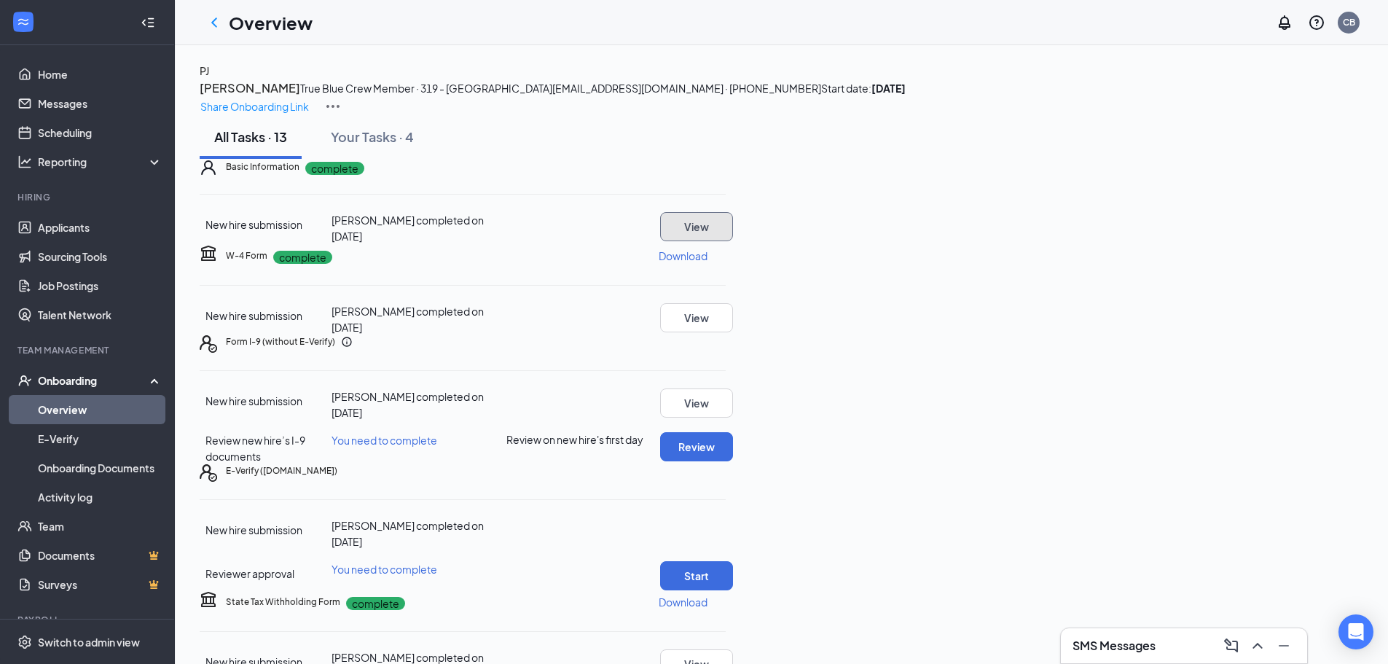
click at [733, 241] on button "View" at bounding box center [696, 226] width 73 height 29
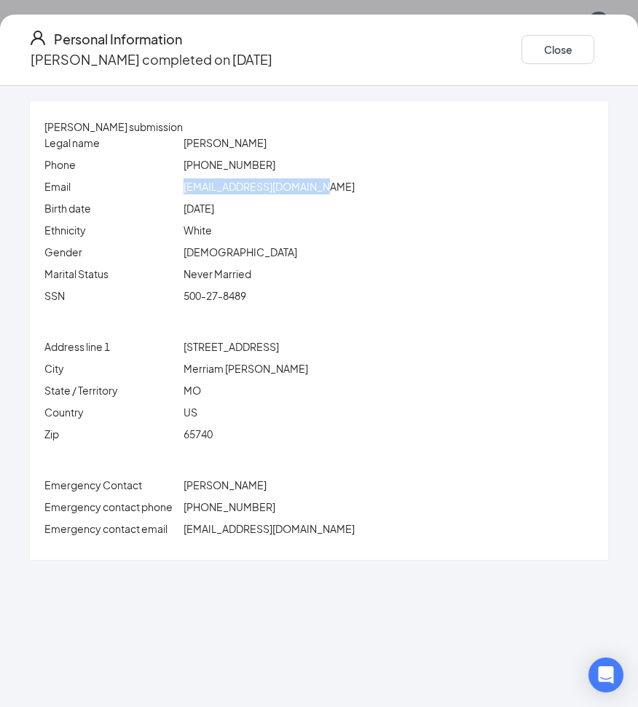
drag, startPoint x: 212, startPoint y: 187, endPoint x: 374, endPoint y: 189, distance: 162.5
click at [374, 189] on div "[EMAIL_ADDRESS][DOMAIN_NAME]" at bounding box center [389, 186] width 417 height 16
click at [529, 48] on button "Close" at bounding box center [558, 49] width 73 height 29
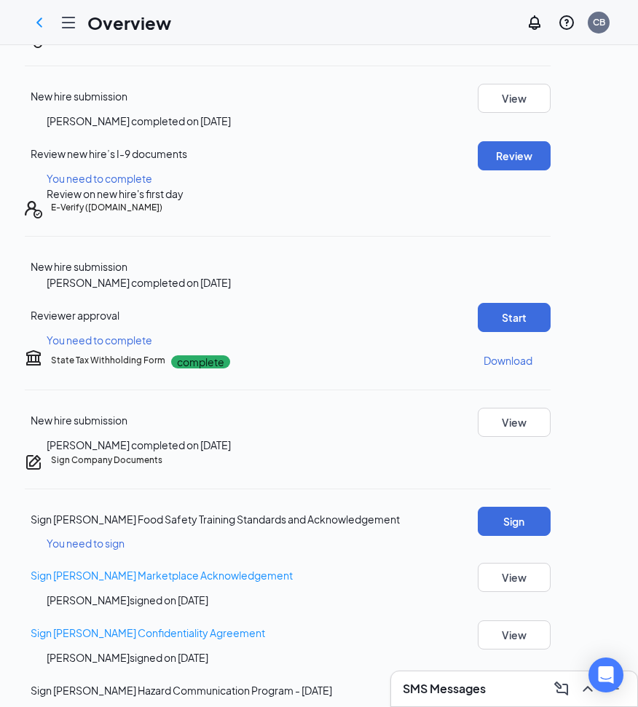
scroll to position [865, 0]
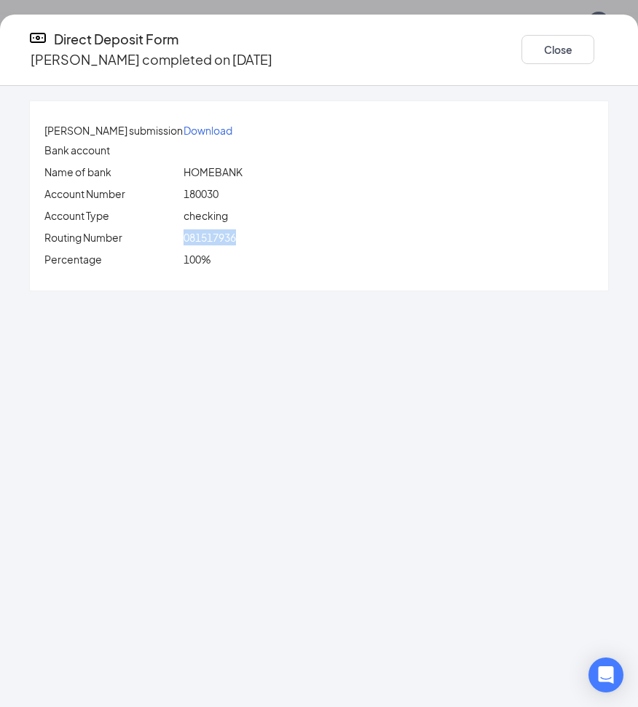
drag, startPoint x: 210, startPoint y: 237, endPoint x: 272, endPoint y: 240, distance: 62.0
click at [274, 240] on div "Routing Number [US_BANK_ROUTING_MICR]" at bounding box center [319, 237] width 555 height 16
copy div "081517936"
drag, startPoint x: 214, startPoint y: 194, endPoint x: 255, endPoint y: 197, distance: 40.9
click at [267, 194] on div "180030" at bounding box center [389, 194] width 417 height 16
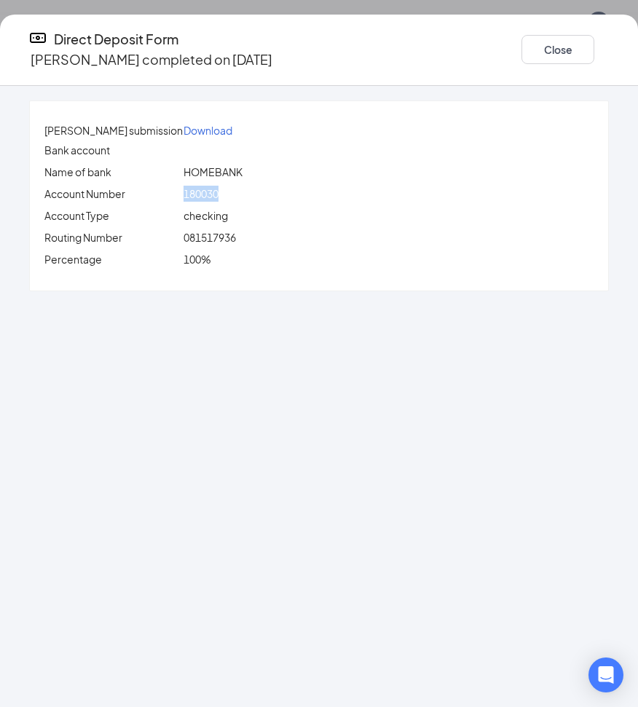
copy span "180030"
drag, startPoint x: 500, startPoint y: 47, endPoint x: 500, endPoint y: 79, distance: 32.1
click at [522, 48] on button "Close" at bounding box center [558, 49] width 73 height 29
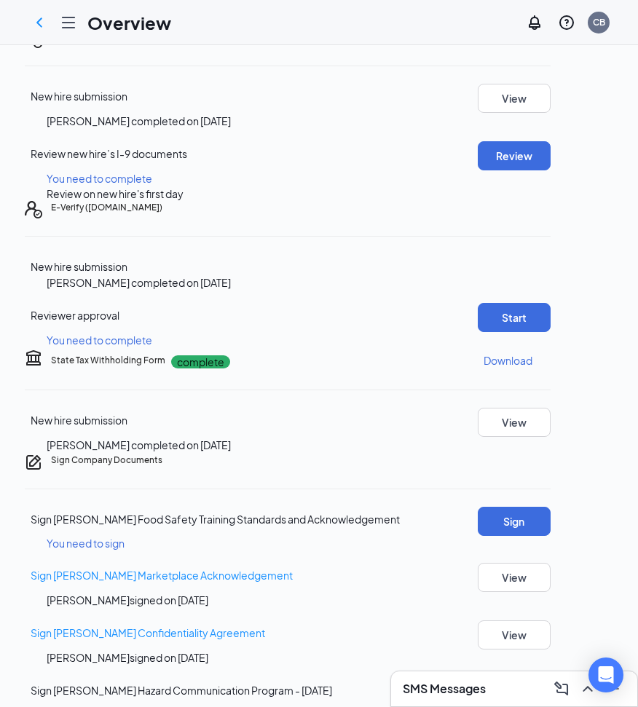
scroll to position [428, 0]
click at [540, 437] on button "View" at bounding box center [514, 422] width 73 height 29
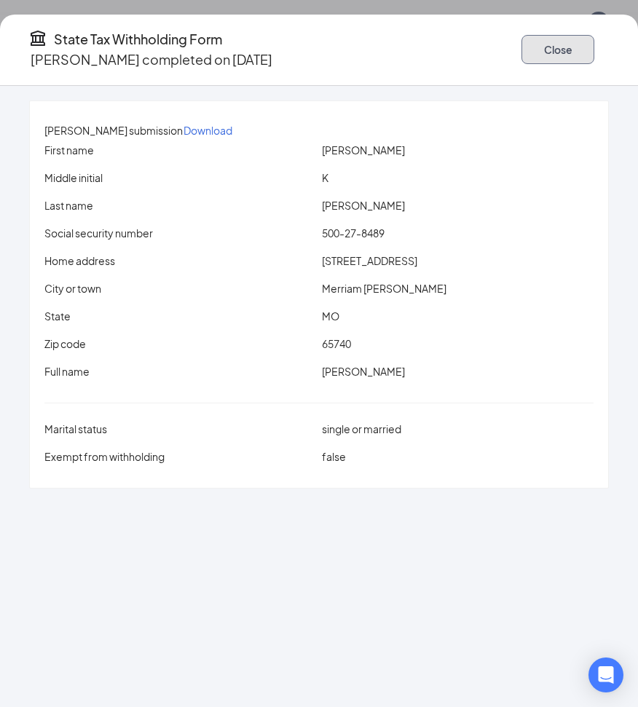
click at [525, 48] on button "Close" at bounding box center [558, 49] width 73 height 29
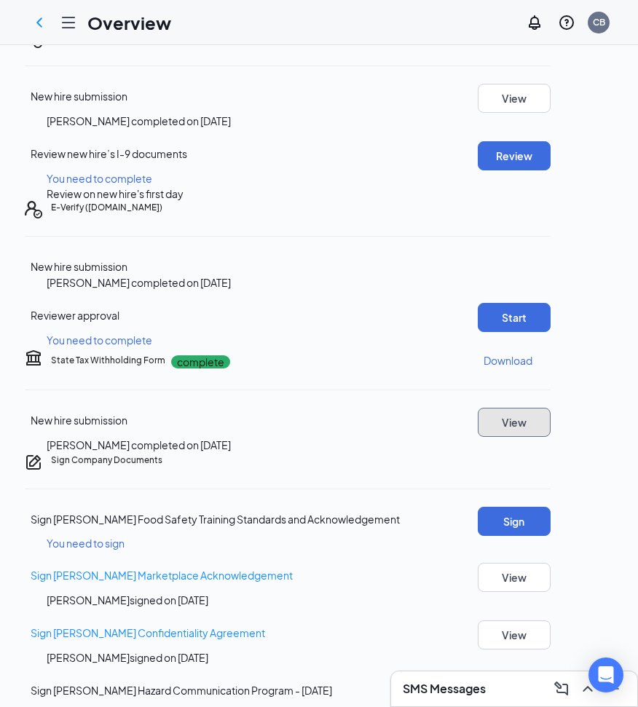
scroll to position [283, 0]
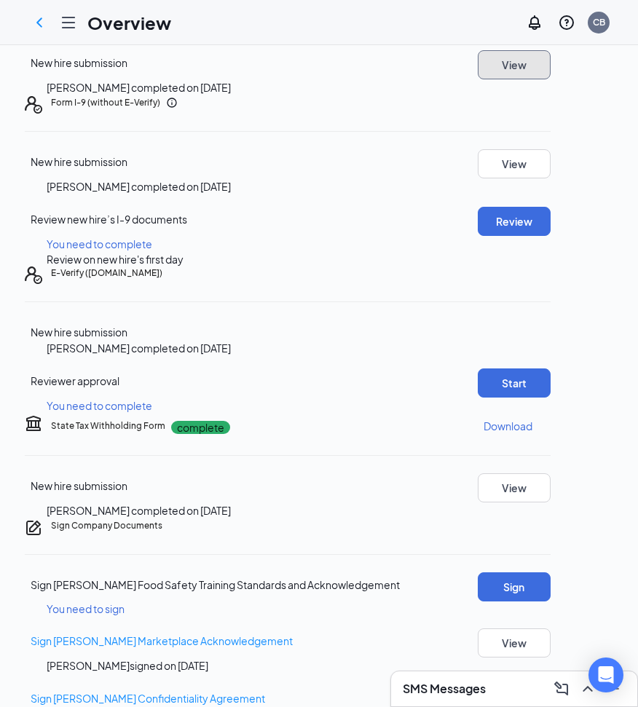
click at [534, 79] on button "View" at bounding box center [514, 64] width 73 height 29
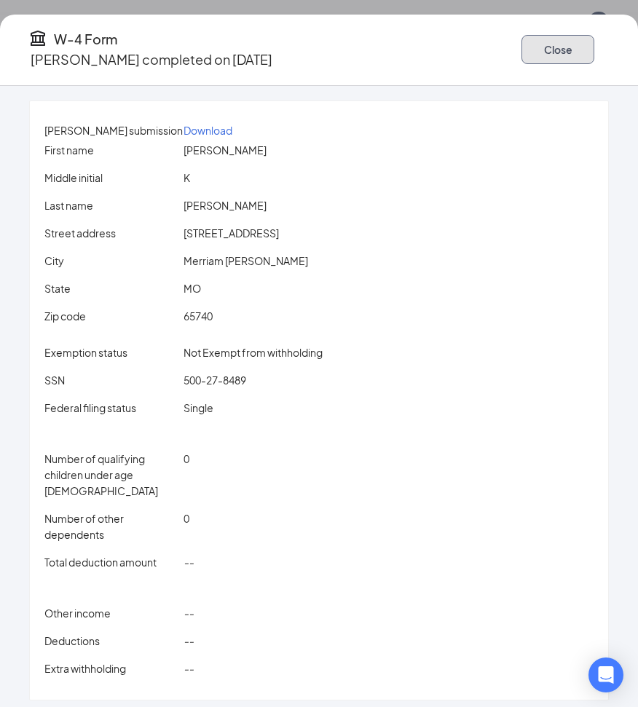
drag, startPoint x: 498, startPoint y: 39, endPoint x: 506, endPoint y: 56, distance: 18.6
click at [522, 44] on button "Close" at bounding box center [558, 49] width 73 height 29
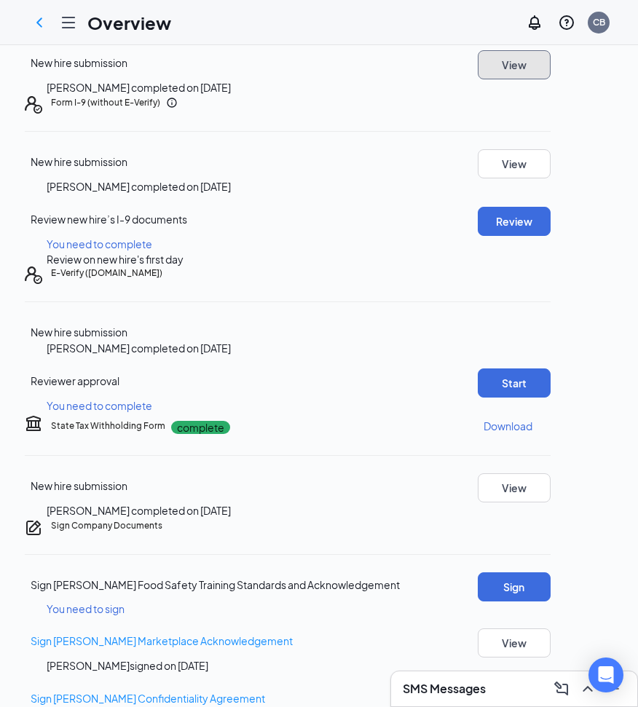
scroll to position [64, 0]
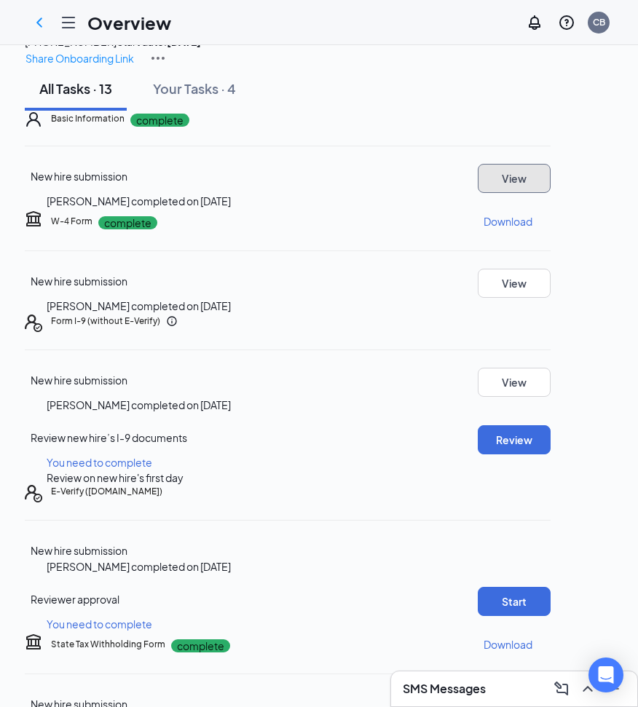
click at [525, 193] on button "View" at bounding box center [514, 178] width 73 height 29
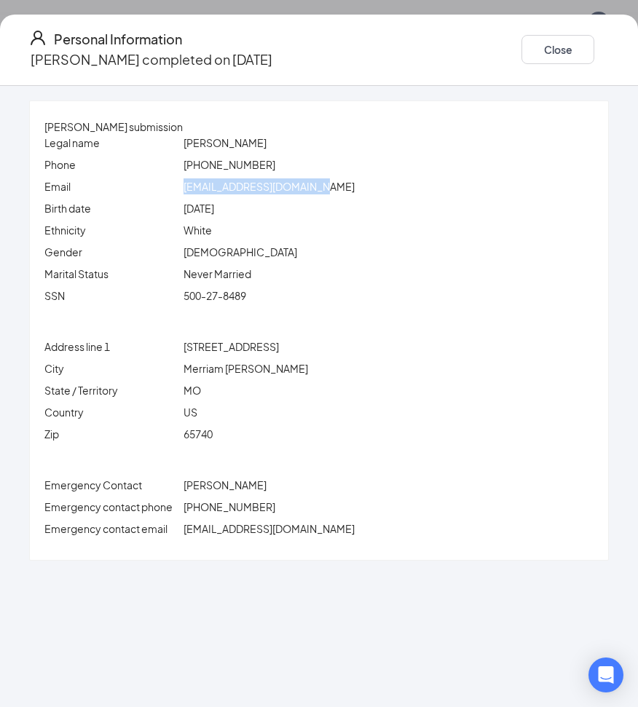
drag, startPoint x: 216, startPoint y: 190, endPoint x: 361, endPoint y: 189, distance: 145.0
click at [362, 189] on div "[EMAIL_ADDRESS][DOMAIN_NAME]" at bounding box center [389, 186] width 417 height 16
copy span "[EMAIL_ADDRESS][DOMAIN_NAME]"
click at [455, 165] on div "[PHONE_NUMBER]" at bounding box center [389, 165] width 417 height 16
click at [522, 46] on button "Close" at bounding box center [558, 49] width 73 height 29
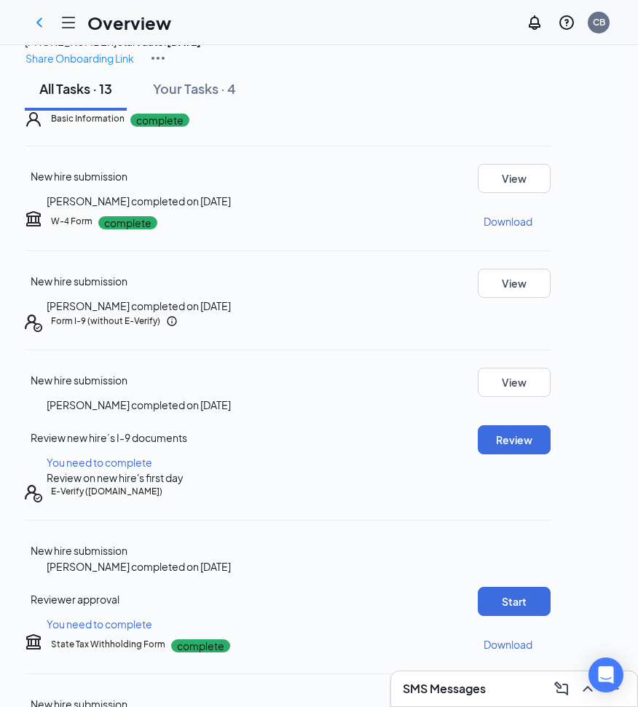
drag, startPoint x: 39, startPoint y: 22, endPoint x: 44, endPoint y: 39, distance: 17.3
click at [40, 22] on icon "ChevronLeft" at bounding box center [39, 22] width 17 height 17
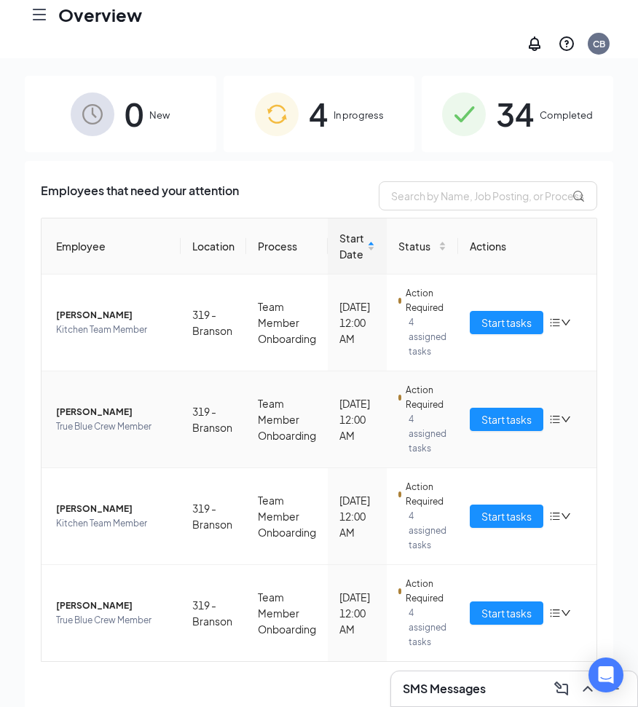
scroll to position [66, 0]
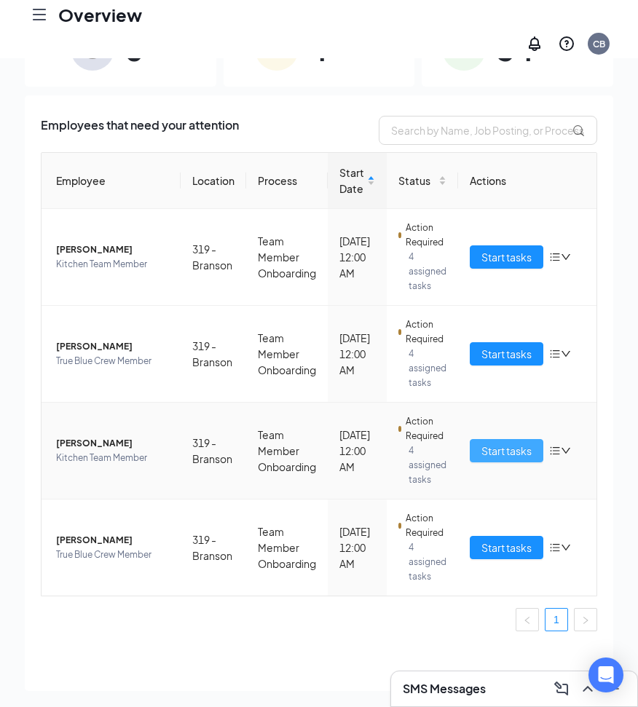
click at [510, 443] on span "Start tasks" at bounding box center [507, 451] width 50 height 16
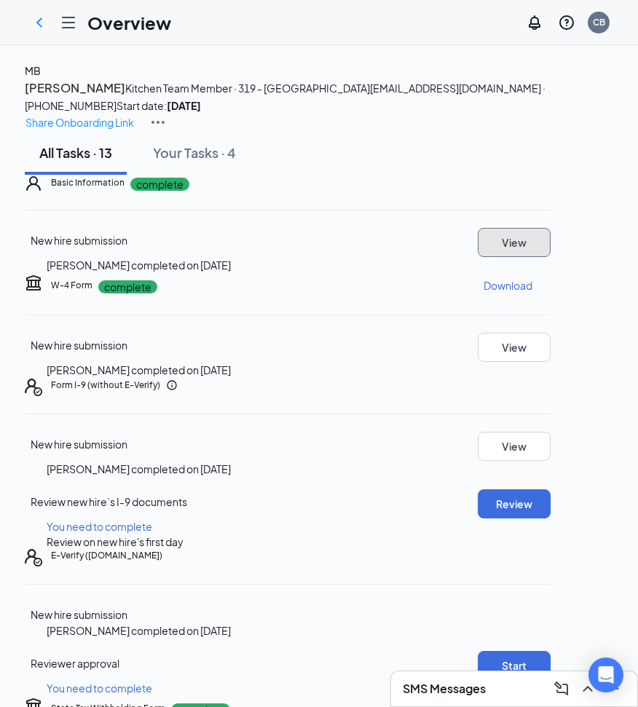
click at [538, 257] on button "View" at bounding box center [514, 242] width 73 height 29
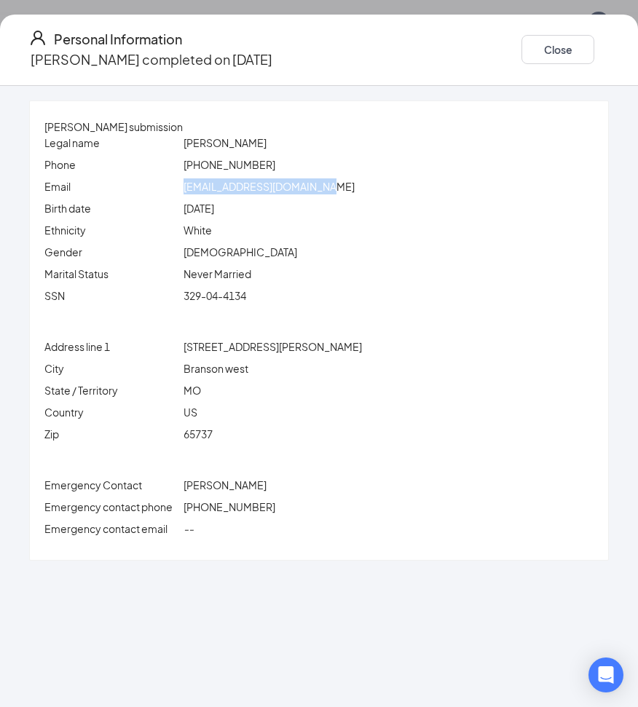
drag, startPoint x: 220, startPoint y: 187, endPoint x: 363, endPoint y: 187, distance: 143.5
click at [355, 187] on span "[EMAIL_ADDRESS][DOMAIN_NAME]" at bounding box center [269, 186] width 171 height 13
click at [522, 44] on button "Close" at bounding box center [558, 49] width 73 height 29
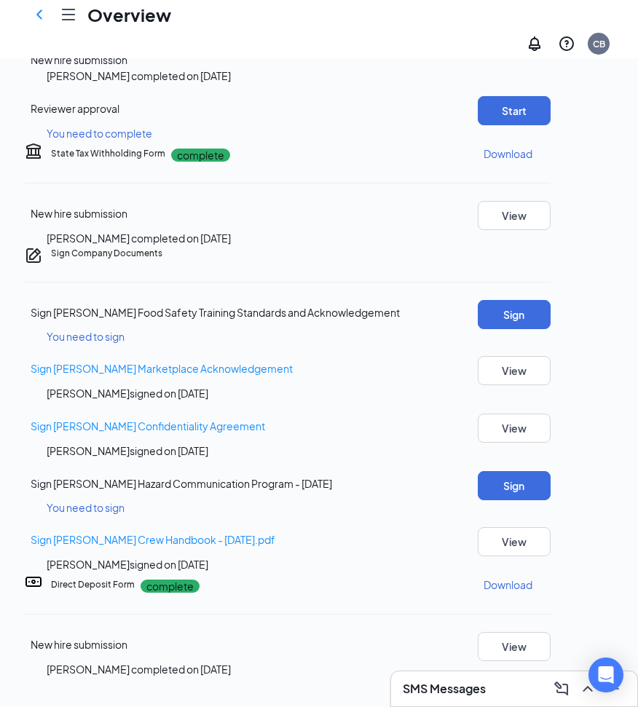
scroll to position [802, 0]
click at [541, 632] on button "View" at bounding box center [514, 646] width 73 height 29
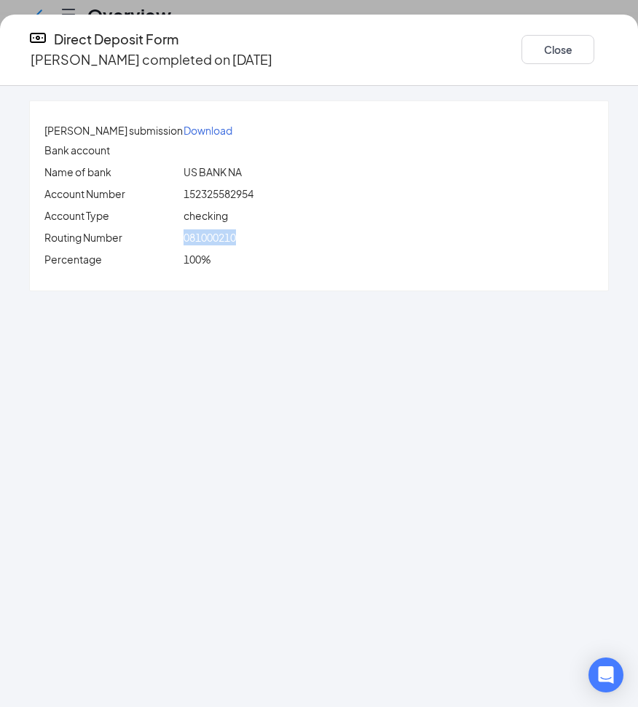
drag, startPoint x: 212, startPoint y: 240, endPoint x: 273, endPoint y: 240, distance: 61.2
click at [273, 240] on div "081000210" at bounding box center [389, 237] width 417 height 16
copy span "081000210"
drag, startPoint x: 213, startPoint y: 194, endPoint x: 268, endPoint y: 193, distance: 54.6
click at [293, 191] on div "152325582954" at bounding box center [389, 194] width 417 height 16
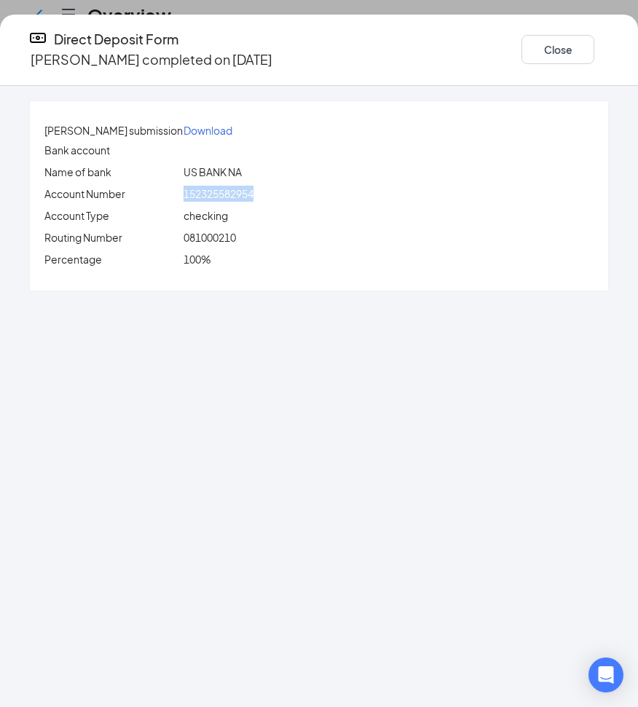
copy span "152325582954"
click at [522, 45] on button "Close" at bounding box center [558, 49] width 73 height 29
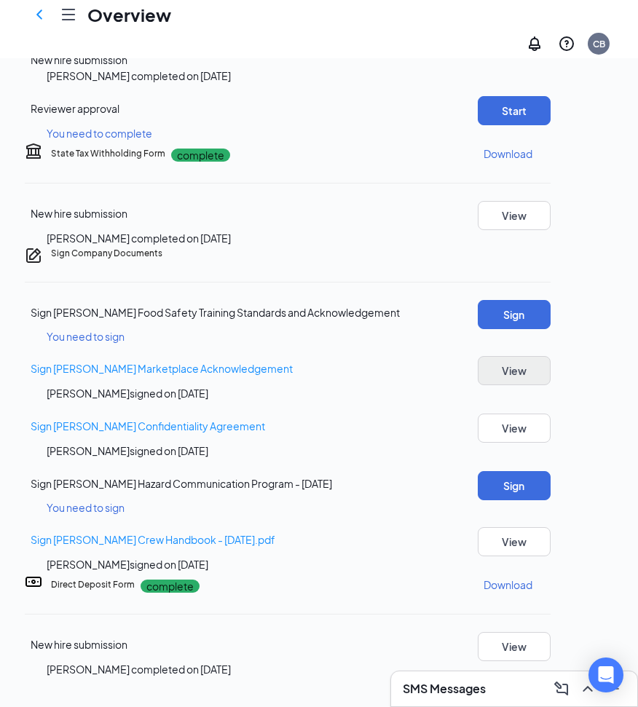
scroll to position [583, 0]
click at [536, 230] on button "View" at bounding box center [514, 215] width 73 height 29
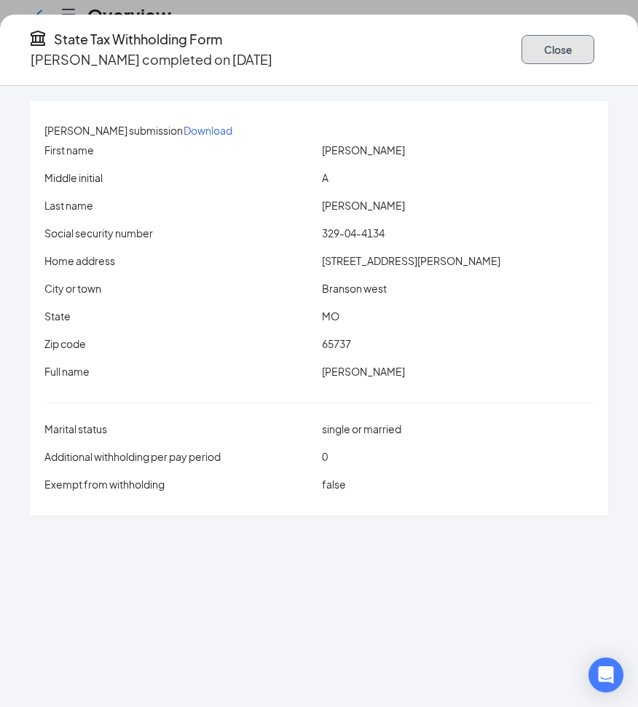
click at [522, 46] on button "Close" at bounding box center [558, 49] width 73 height 29
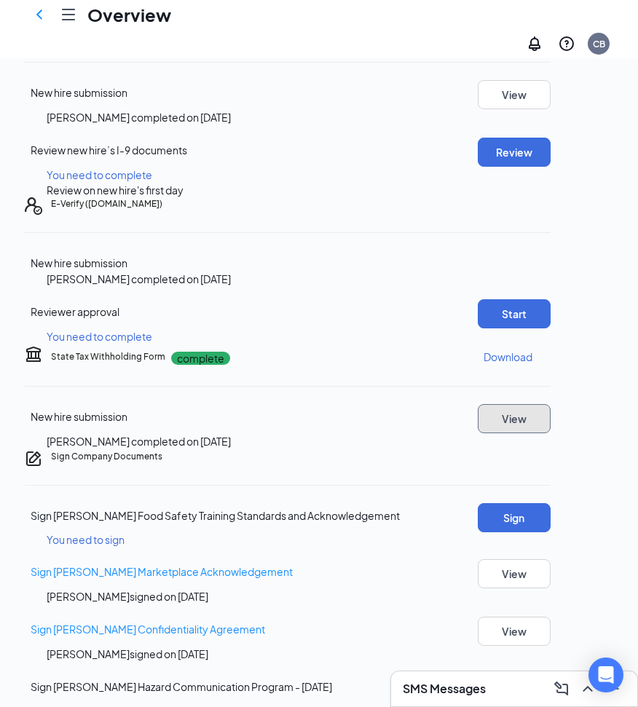
scroll to position [146, 0]
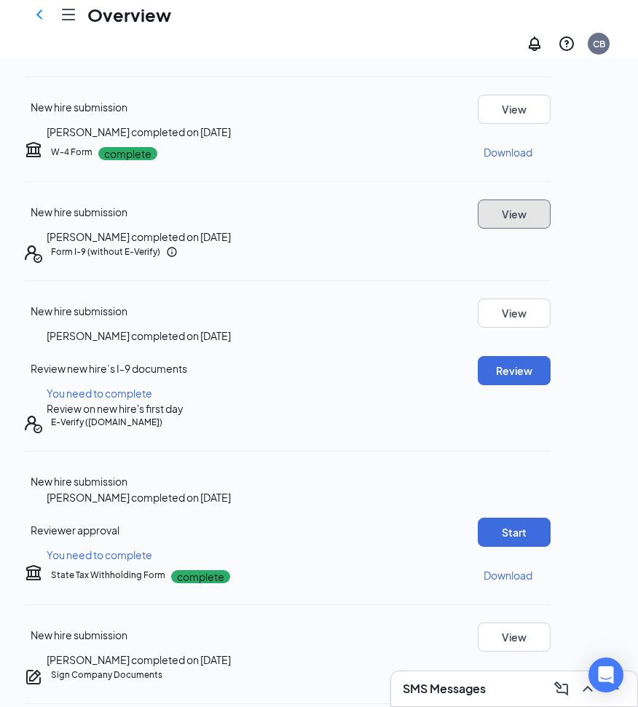
click at [549, 229] on button "View" at bounding box center [514, 214] width 73 height 29
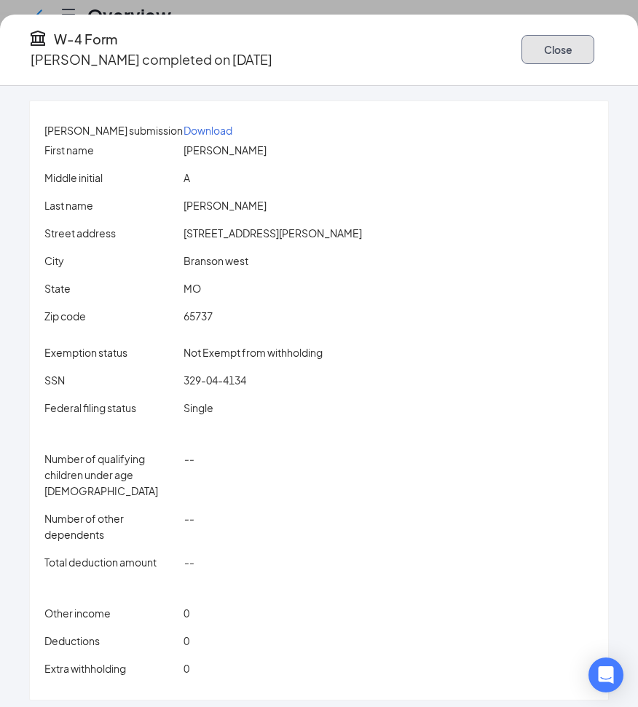
click at [522, 44] on button "Close" at bounding box center [558, 49] width 73 height 29
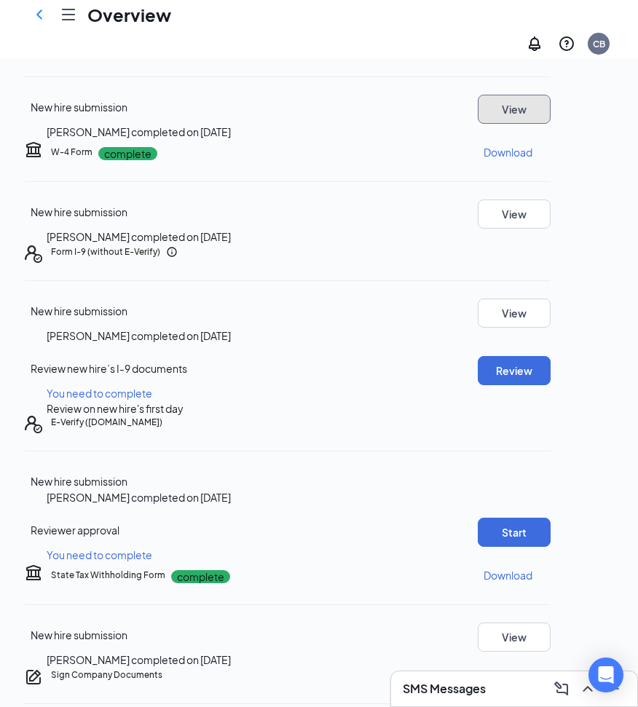
click at [534, 124] on button "View" at bounding box center [514, 109] width 73 height 29
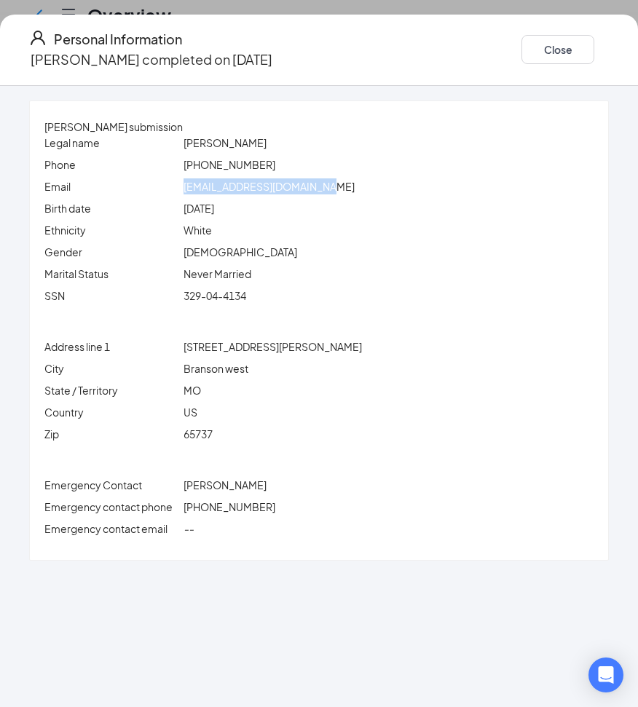
drag, startPoint x: 219, startPoint y: 189, endPoint x: 367, endPoint y: 188, distance: 147.9
click at [367, 188] on div "[EMAIL_ADDRESS][DOMAIN_NAME]" at bounding box center [389, 186] width 417 height 16
copy span "[EMAIL_ADDRESS][DOMAIN_NAME]"
click at [522, 41] on button "Close" at bounding box center [558, 49] width 73 height 29
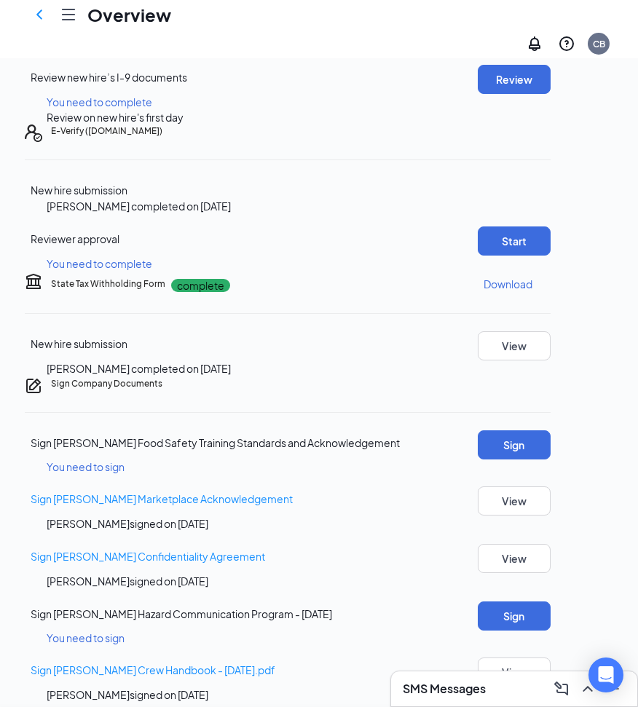
scroll to position [0, 0]
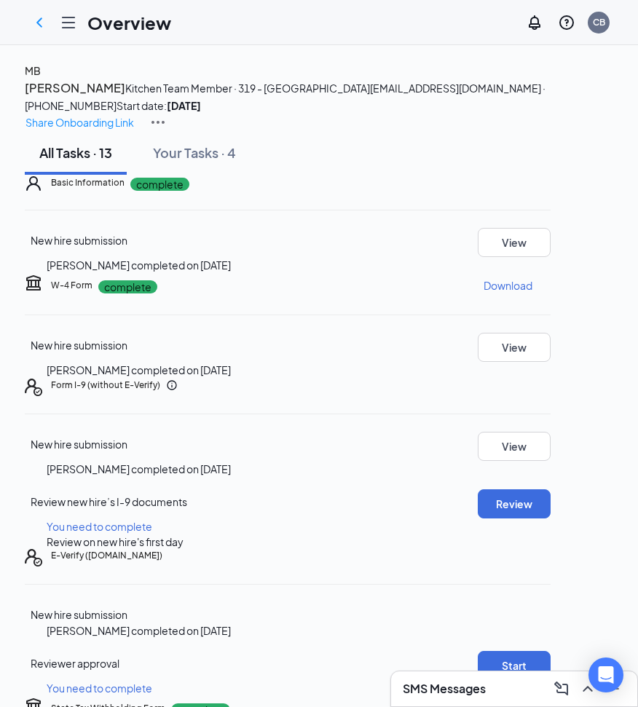
click at [37, 22] on icon "ChevronLeft" at bounding box center [39, 22] width 17 height 17
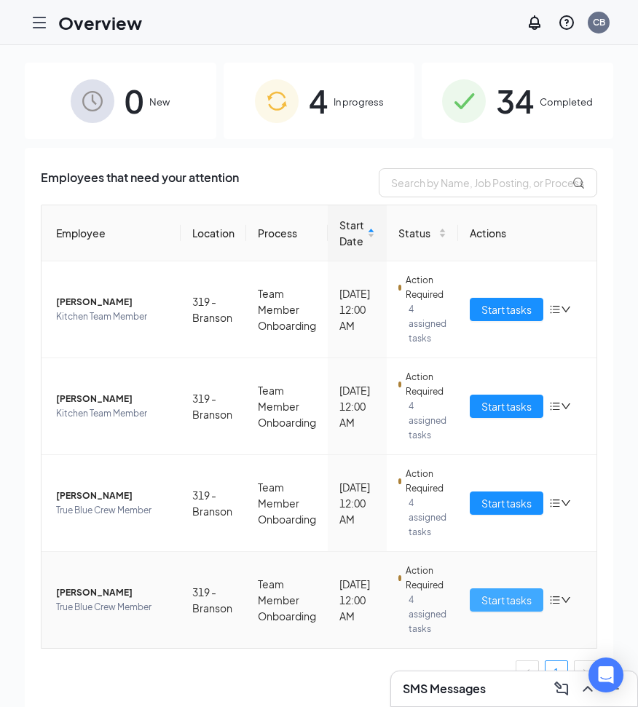
click at [505, 599] on span "Start tasks" at bounding box center [507, 600] width 50 height 16
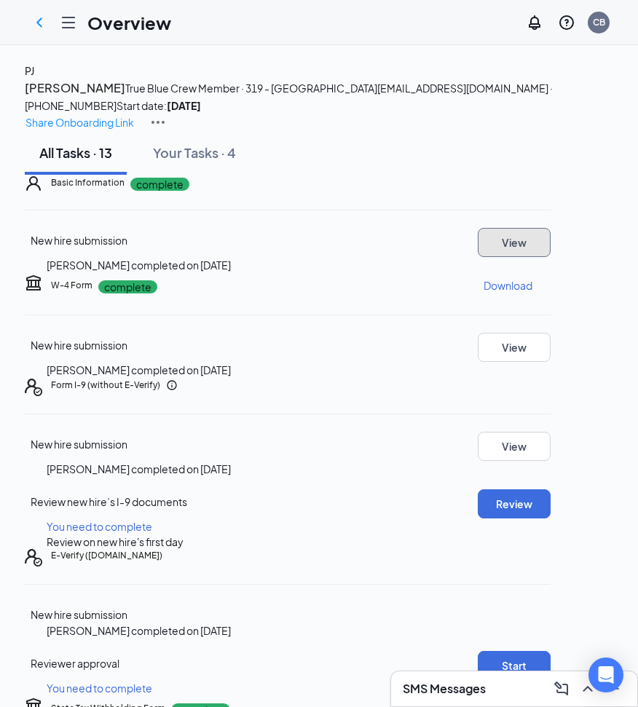
click at [529, 257] on button "View" at bounding box center [514, 242] width 73 height 29
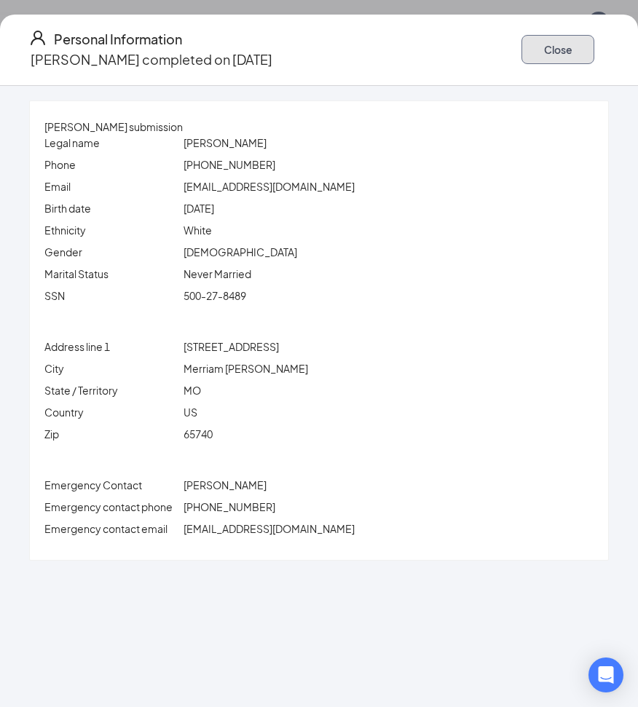
drag, startPoint x: 503, startPoint y: 44, endPoint x: 632, endPoint y: 79, distance: 134.3
click at [522, 43] on button "Close" at bounding box center [558, 49] width 73 height 29
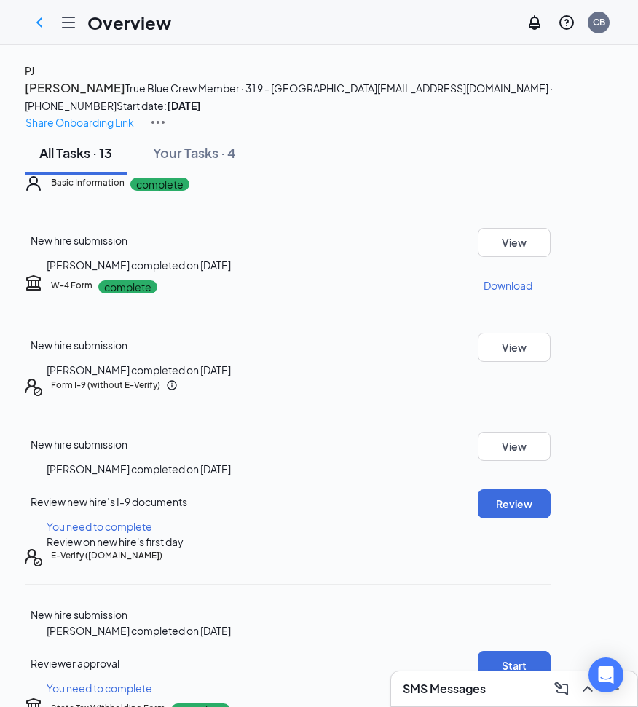
click at [39, 20] on icon "ChevronLeft" at bounding box center [39, 22] width 17 height 17
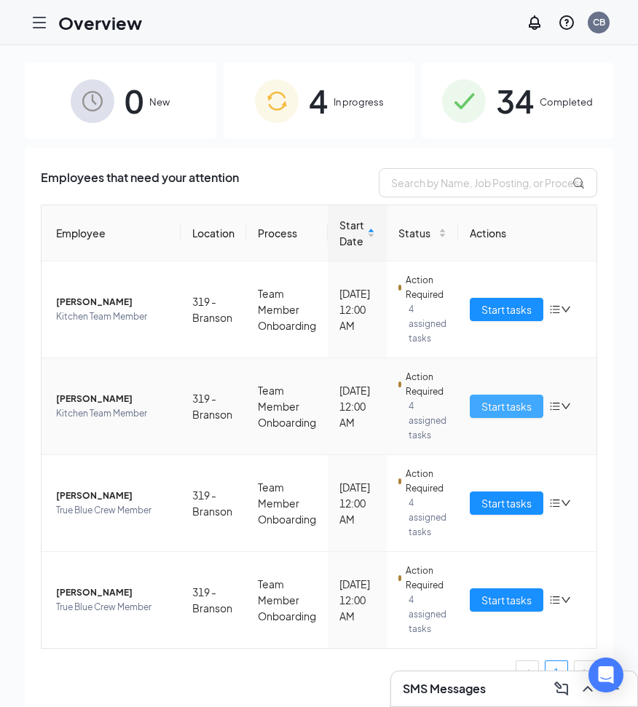
drag, startPoint x: 503, startPoint y: 406, endPoint x: 639, endPoint y: 373, distance: 140.1
click at [505, 404] on span "Start tasks" at bounding box center [507, 406] width 50 height 16
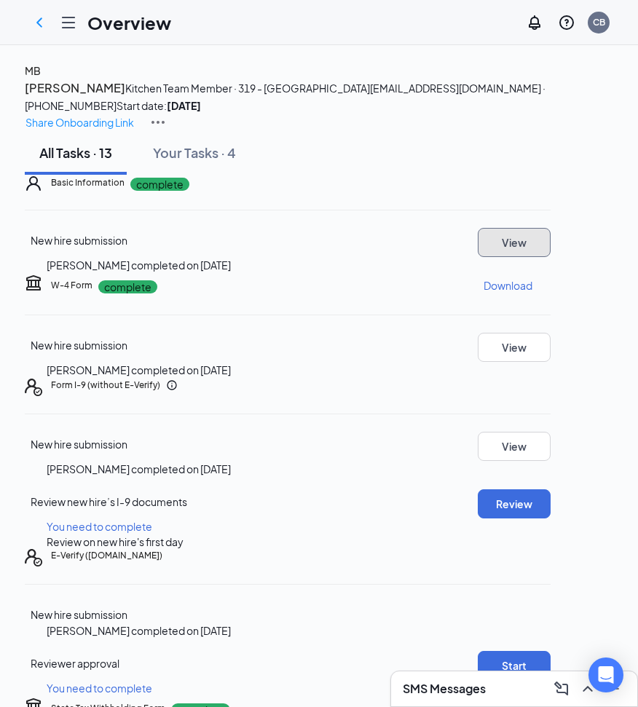
click at [530, 257] on button "View" at bounding box center [514, 242] width 73 height 29
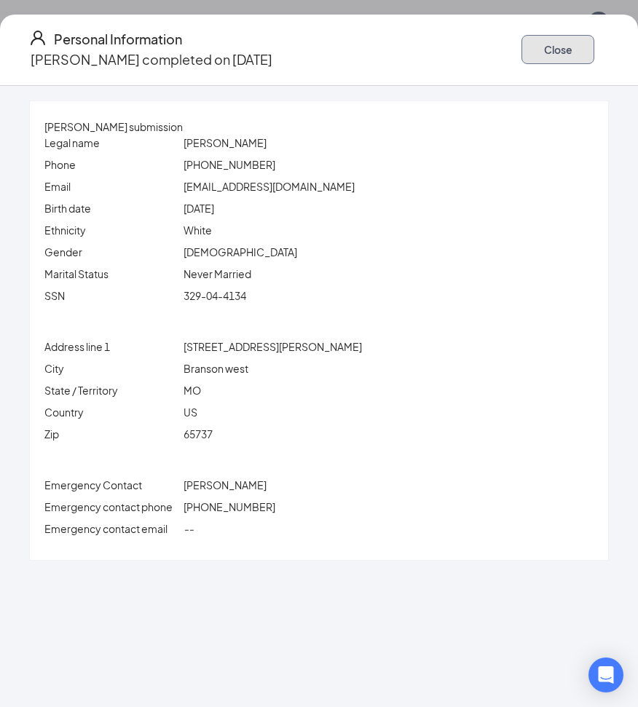
click at [522, 44] on button "Close" at bounding box center [558, 49] width 73 height 29
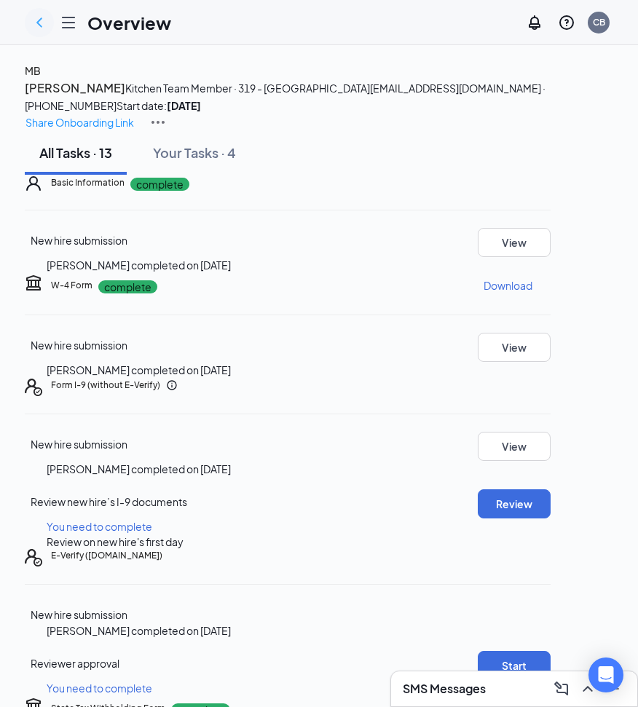
drag, startPoint x: 39, startPoint y: 20, endPoint x: 62, endPoint y: 26, distance: 24.0
click at [39, 20] on icon "ChevronLeft" at bounding box center [39, 21] width 6 height 9
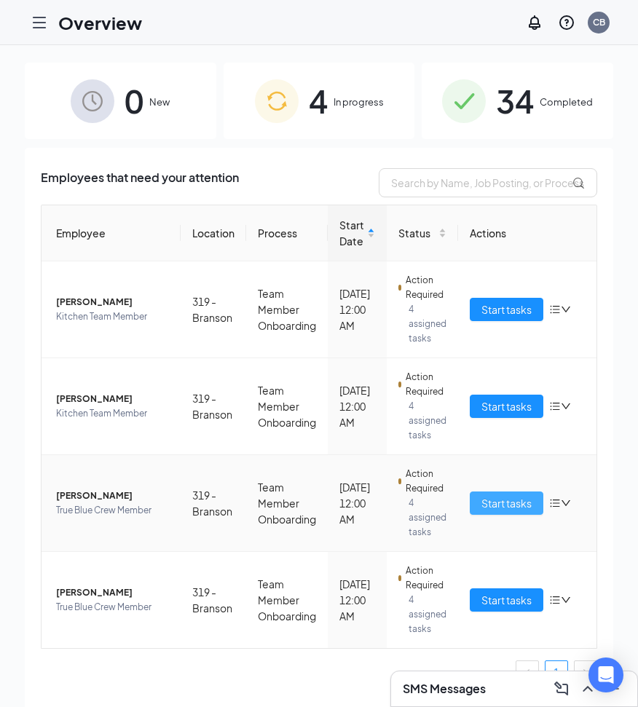
click at [499, 500] on span "Start tasks" at bounding box center [507, 503] width 50 height 16
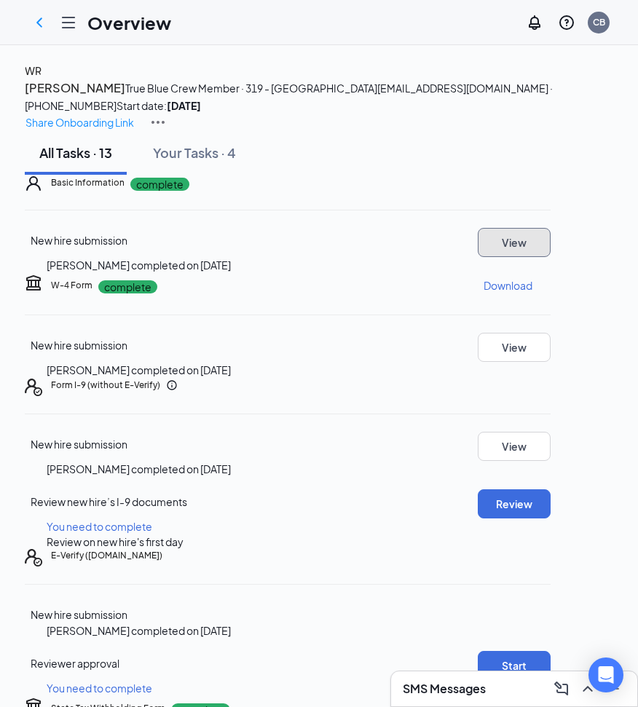
click at [527, 257] on button "View" at bounding box center [514, 242] width 73 height 29
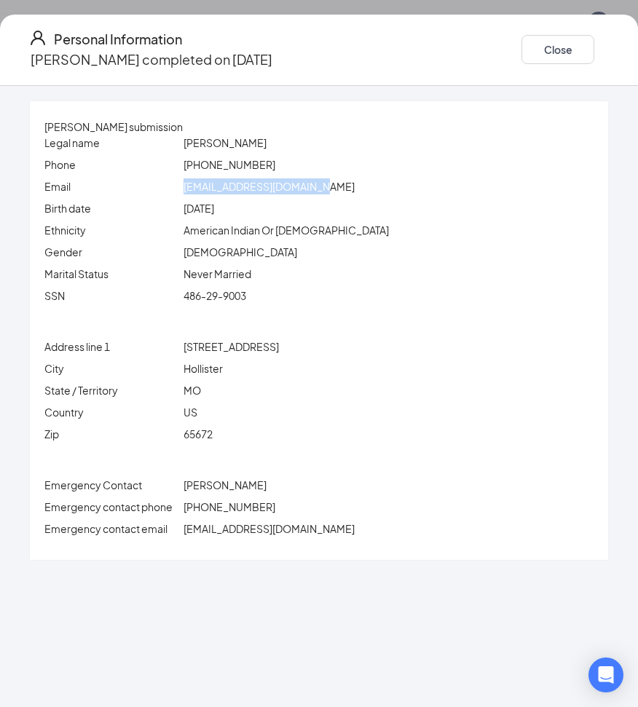
drag, startPoint x: 214, startPoint y: 187, endPoint x: 348, endPoint y: 181, distance: 134.2
click at [348, 181] on div "[EMAIL_ADDRESS][DOMAIN_NAME]" at bounding box center [389, 186] width 417 height 16
copy span "[EMAIL_ADDRESS][DOMAIN_NAME]"
click at [522, 40] on button "Close" at bounding box center [558, 49] width 73 height 29
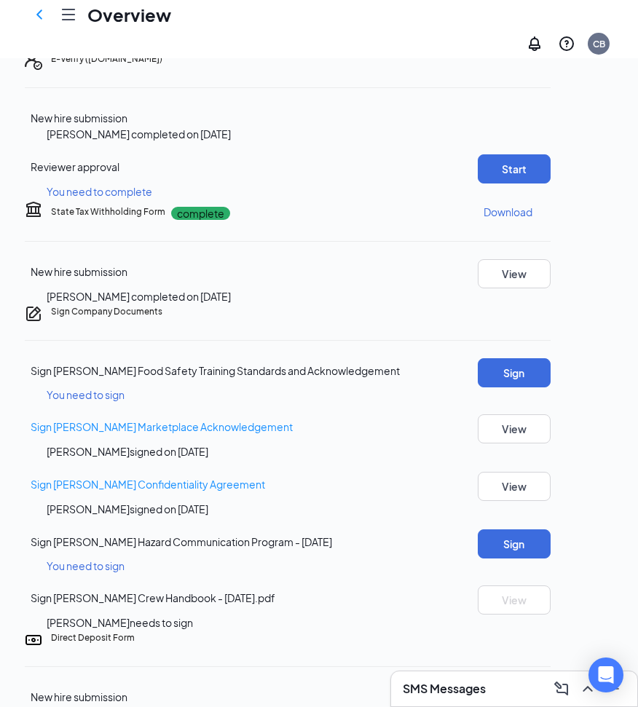
scroll to position [785, 0]
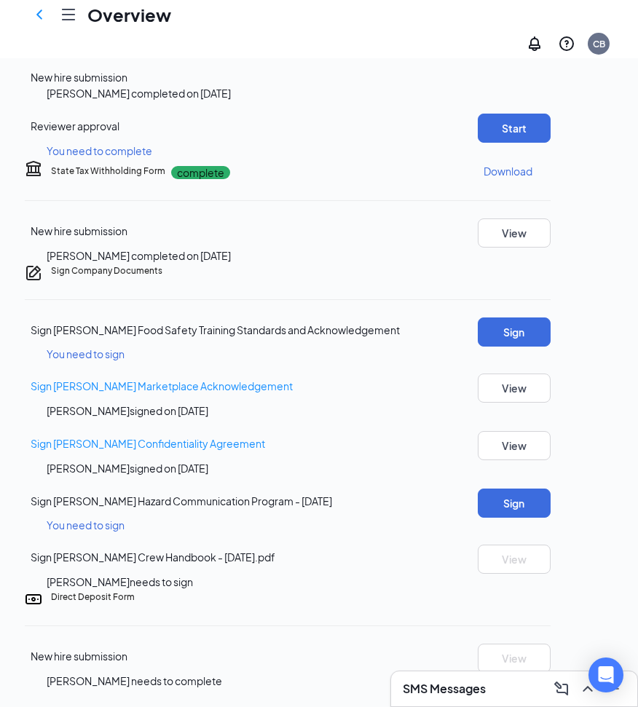
click at [451, 602] on div "Direct Deposit Form" at bounding box center [301, 597] width 500 height 13
click at [528, 264] on div "[PERSON_NAME] completed on [DATE]" at bounding box center [310, 256] width 526 height 16
click at [533, 248] on button "View" at bounding box center [514, 233] width 73 height 29
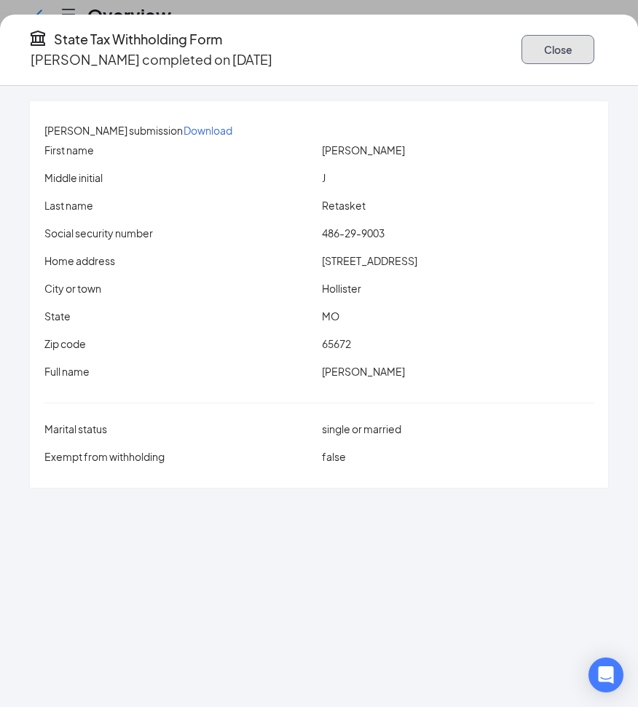
drag, startPoint x: 512, startPoint y: 44, endPoint x: 559, endPoint y: 57, distance: 48.4
click at [522, 44] on button "Close" at bounding box center [558, 49] width 73 height 29
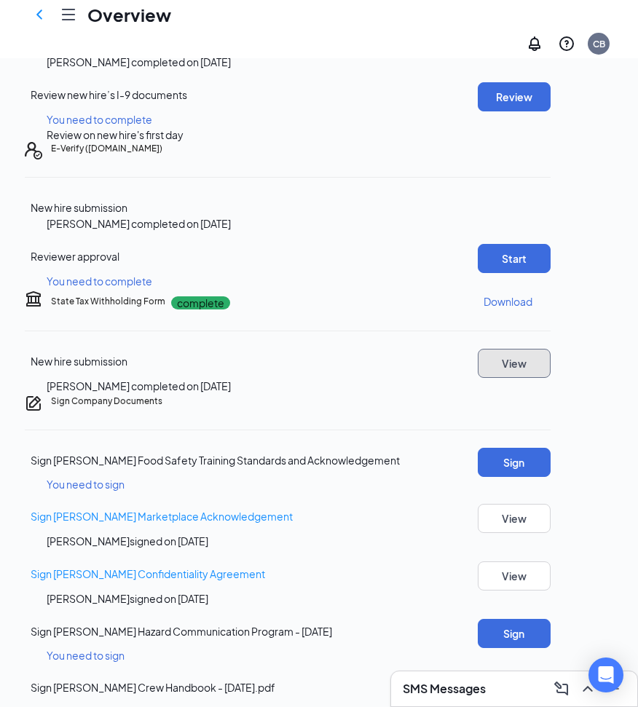
scroll to position [347, 0]
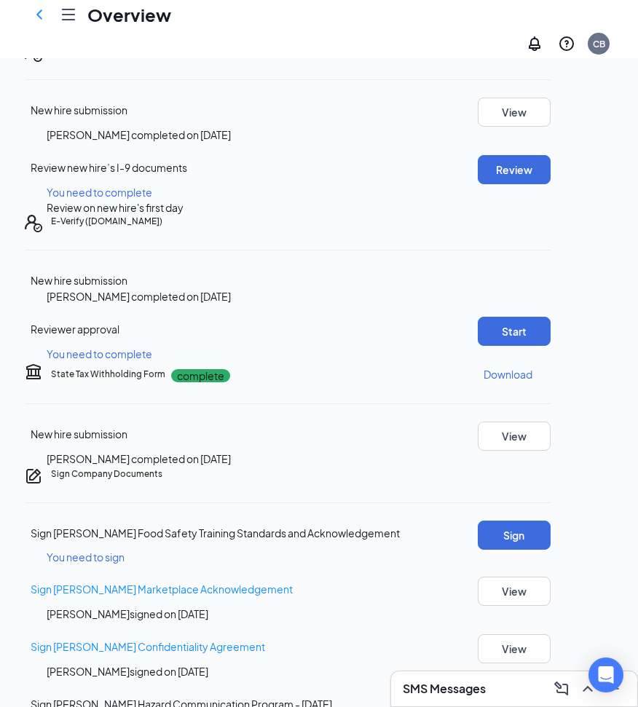
click at [529, 28] on button "View" at bounding box center [514, 13] width 73 height 29
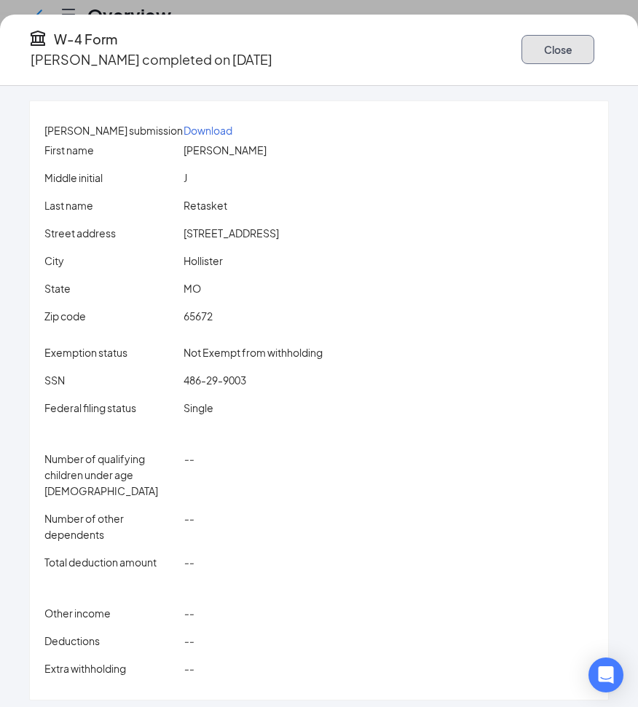
click at [522, 39] on button "Close" at bounding box center [558, 49] width 73 height 29
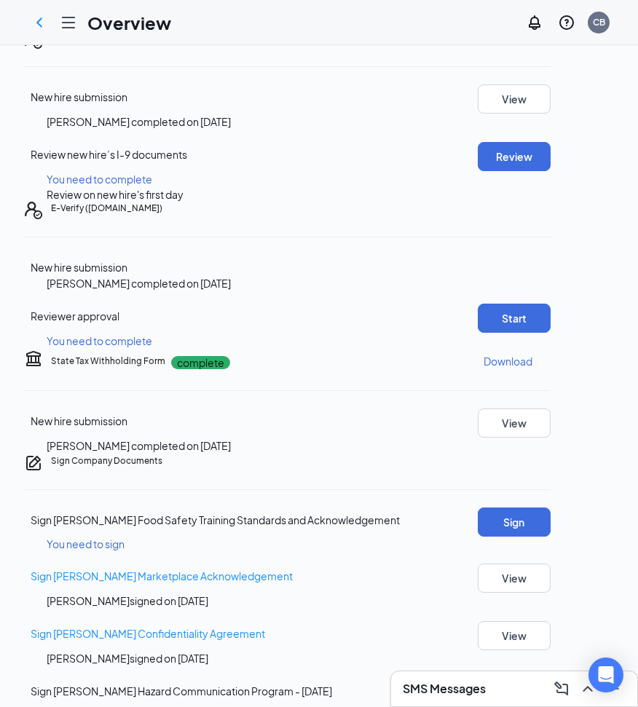
scroll to position [0, 0]
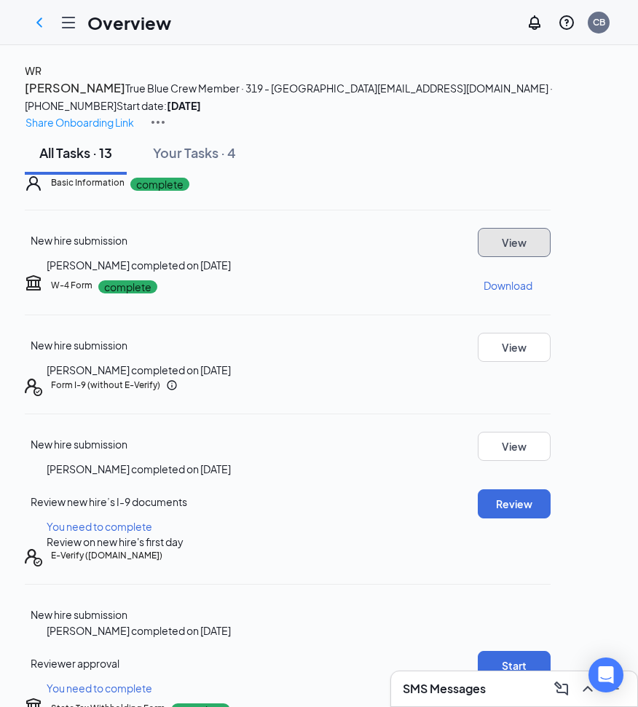
click at [532, 257] on button "View" at bounding box center [514, 242] width 73 height 29
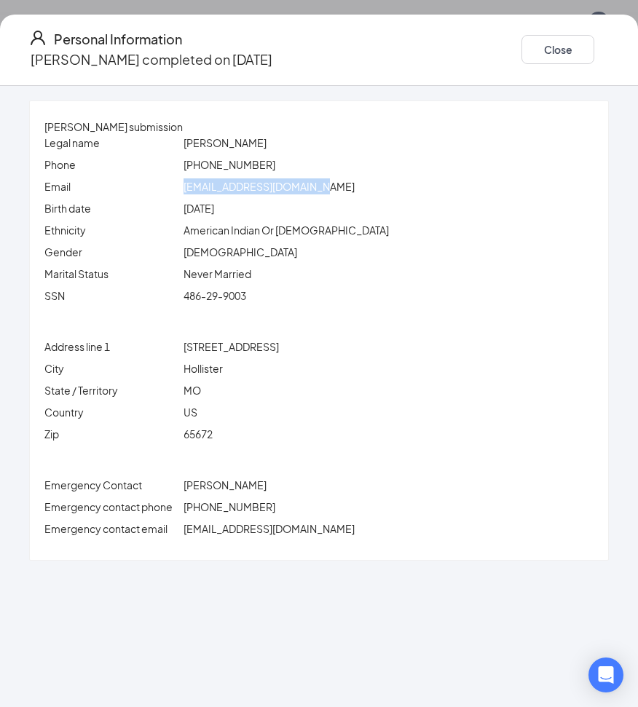
drag, startPoint x: 216, startPoint y: 186, endPoint x: 353, endPoint y: 184, distance: 137.0
click at [353, 184] on div "[EMAIL_ADDRESS][DOMAIN_NAME]" at bounding box center [389, 186] width 417 height 16
copy span "[EMAIL_ADDRESS][DOMAIN_NAME]"
click at [522, 44] on button "Close" at bounding box center [558, 49] width 73 height 29
